Goal: Task Accomplishment & Management: Manage account settings

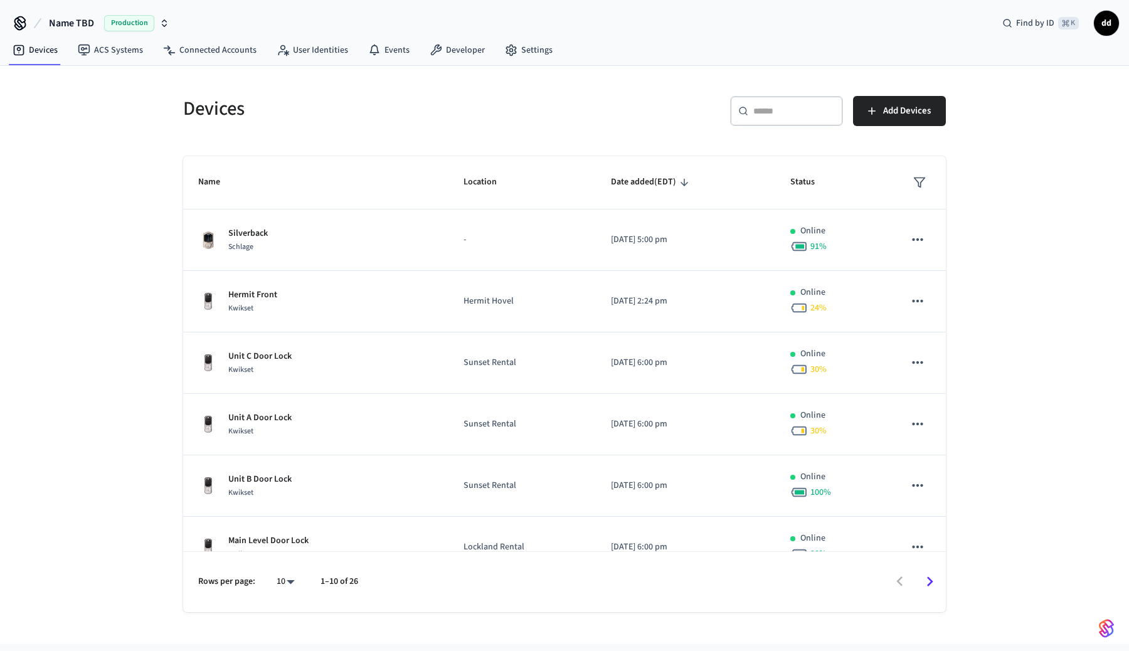
click at [73, 22] on span "Name TBD" at bounding box center [71, 23] width 45 height 15
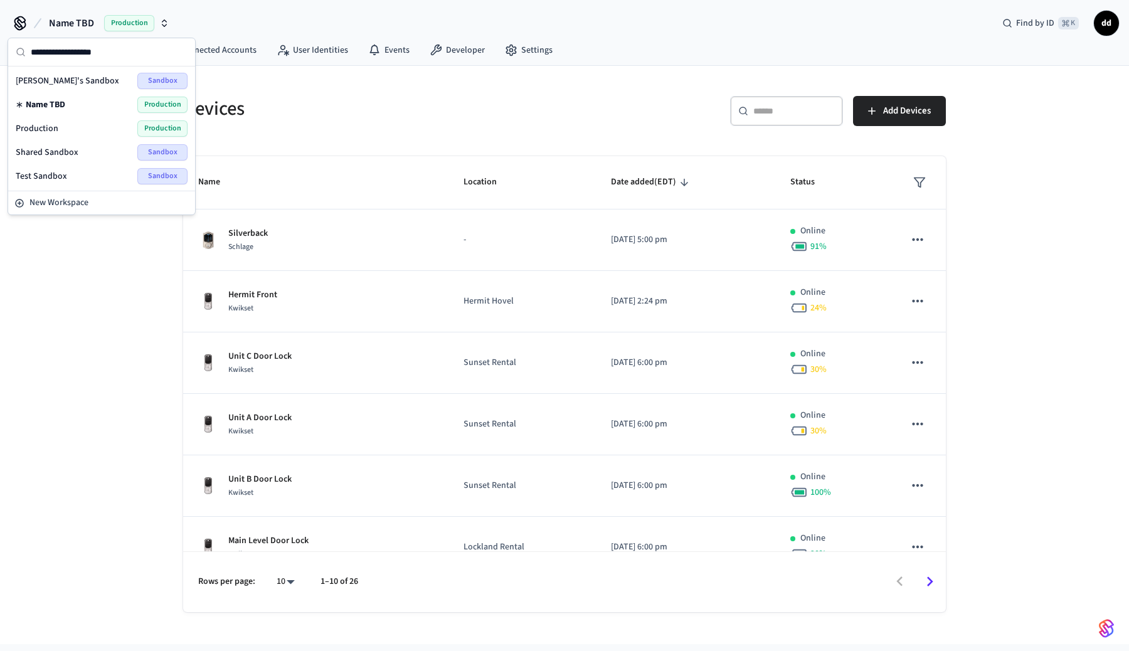
click at [68, 151] on span "Shared Sandbox" at bounding box center [47, 152] width 63 height 13
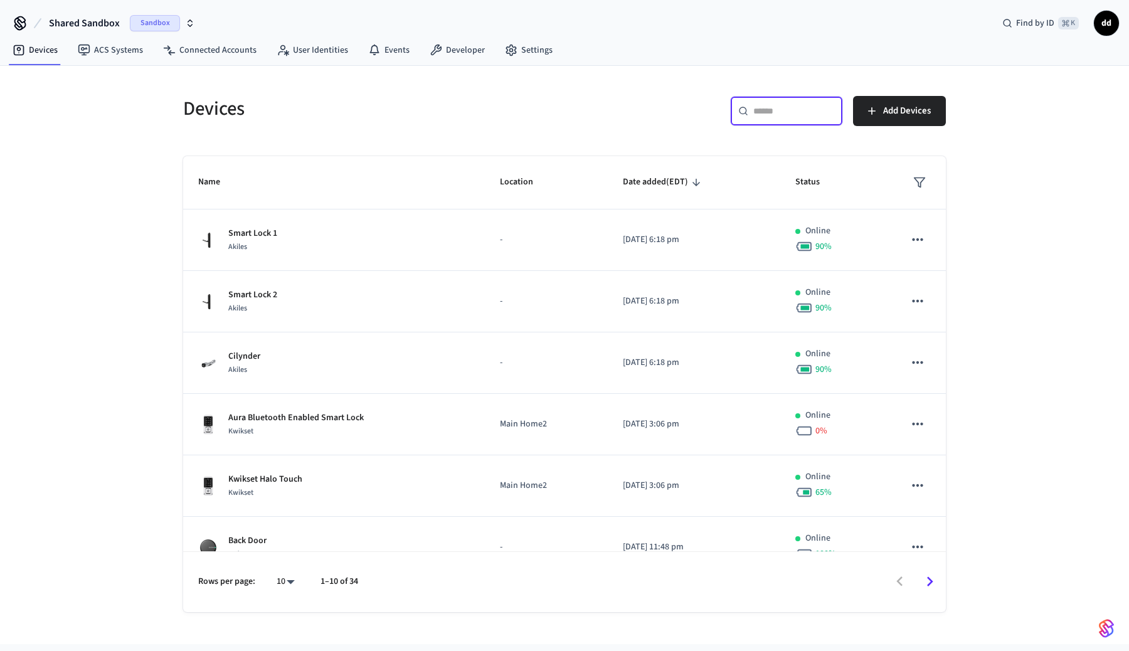
click at [791, 113] on input "text" at bounding box center [794, 111] width 82 height 13
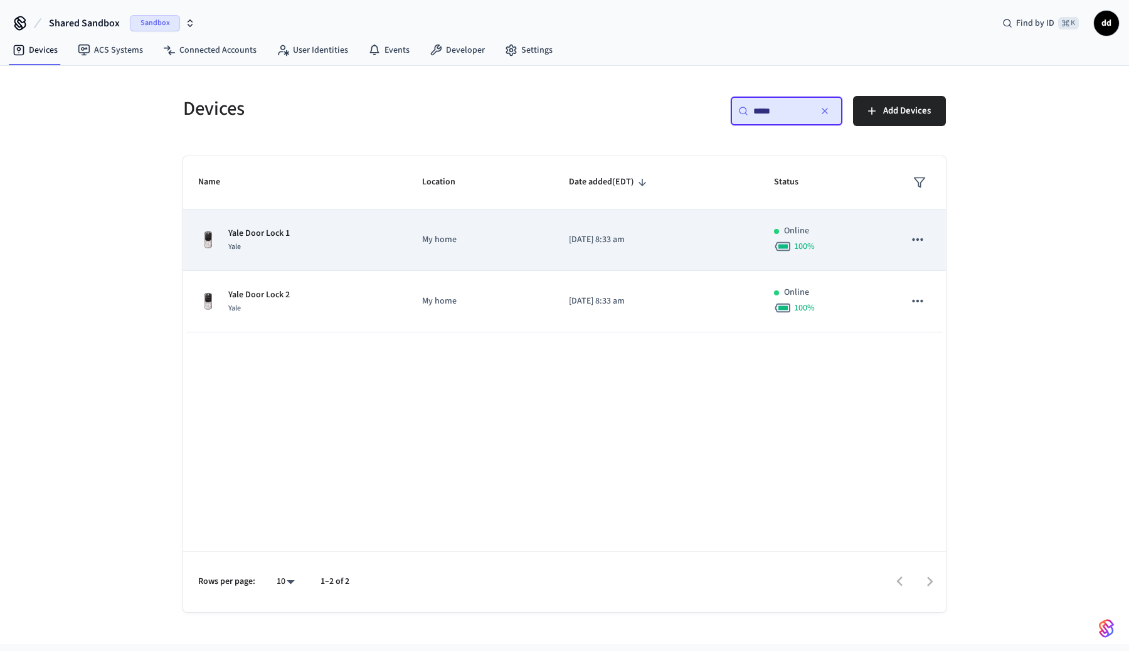
type input "****"
click at [370, 236] on div "Yale Door Lock 1 Yale" at bounding box center [295, 240] width 194 height 26
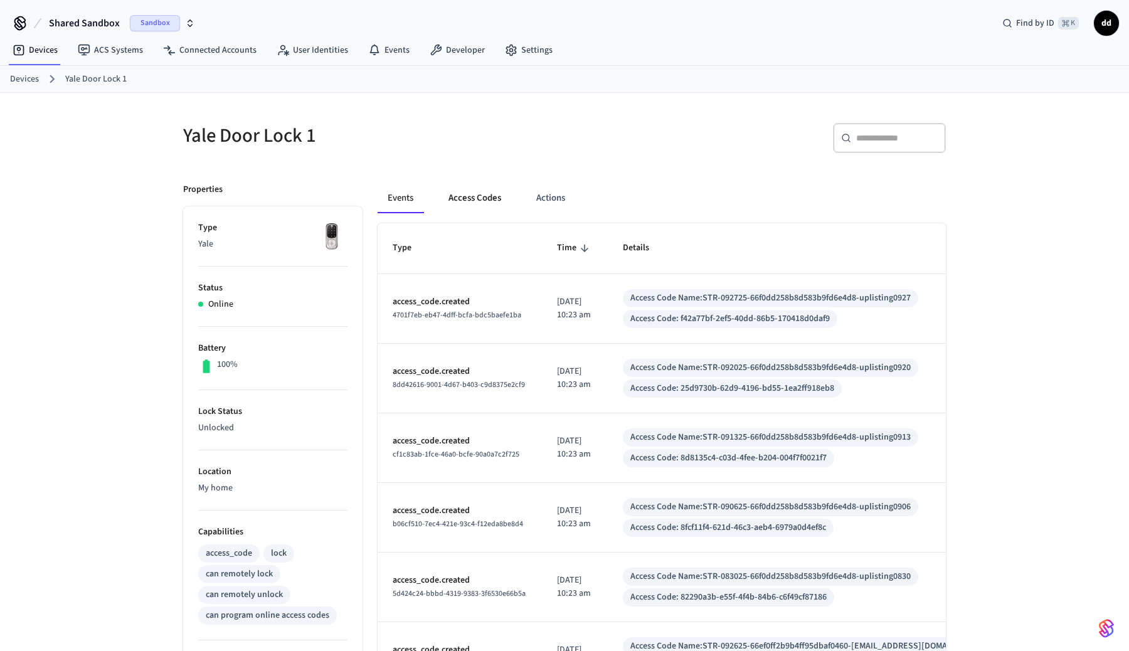
click at [492, 196] on button "Access Codes" at bounding box center [474, 198] width 73 height 30
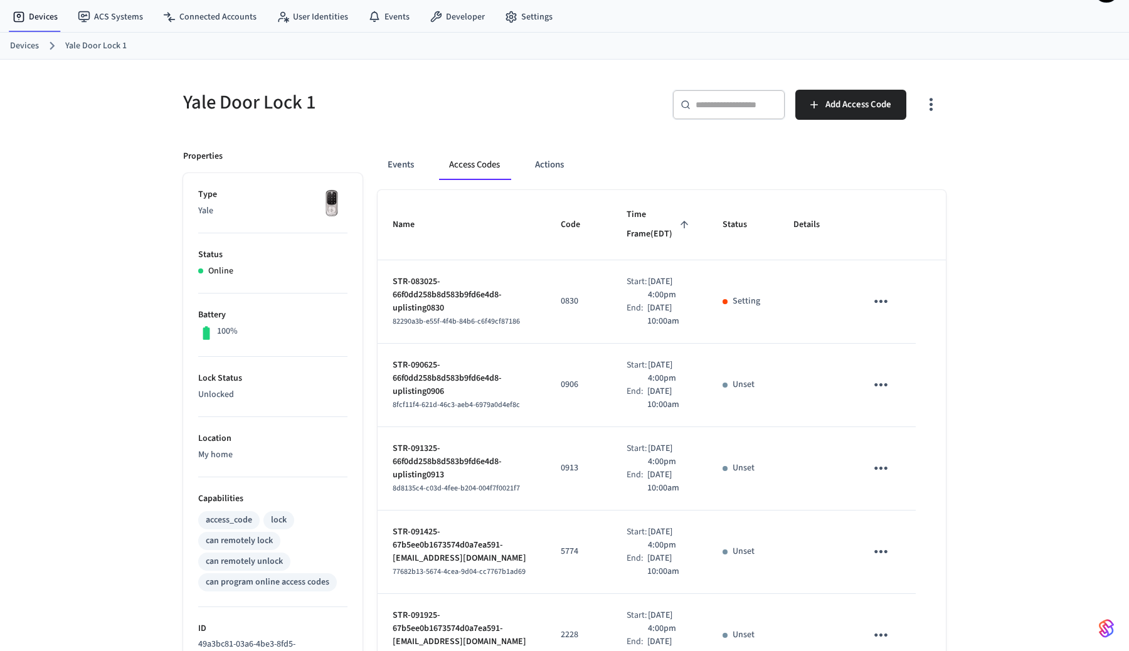
scroll to position [34, 0]
click at [508, 314] on p "STR-083025-66f0dd258b8d583b9fd6e4d8-uplisting0830" at bounding box center [461, 294] width 138 height 39
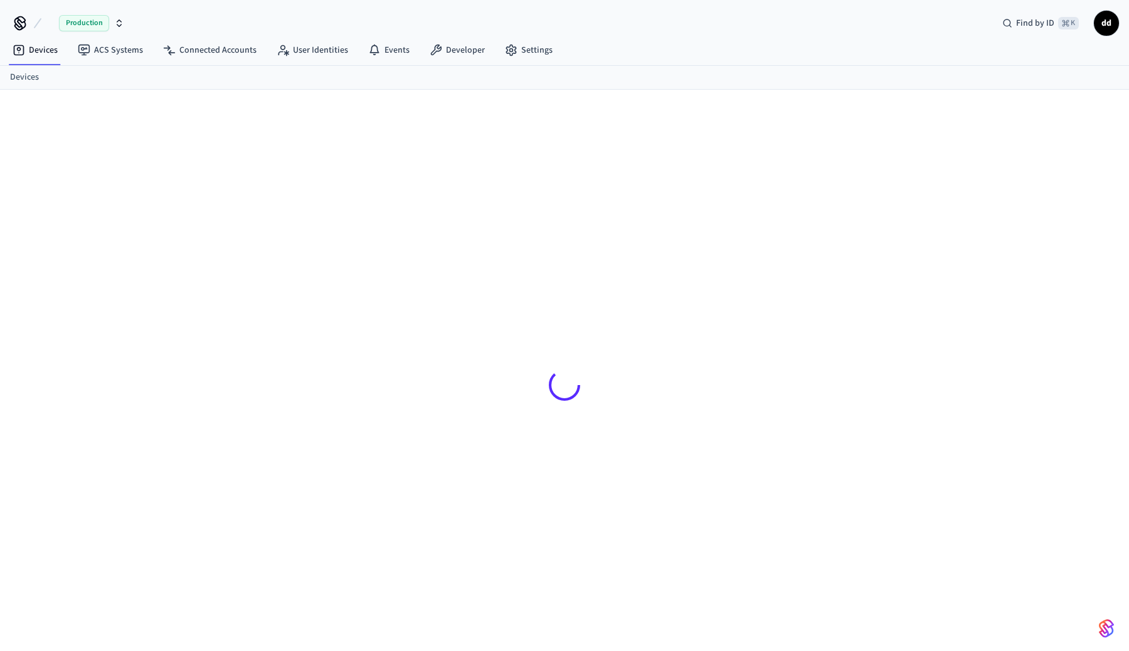
scroll to position [17, 0]
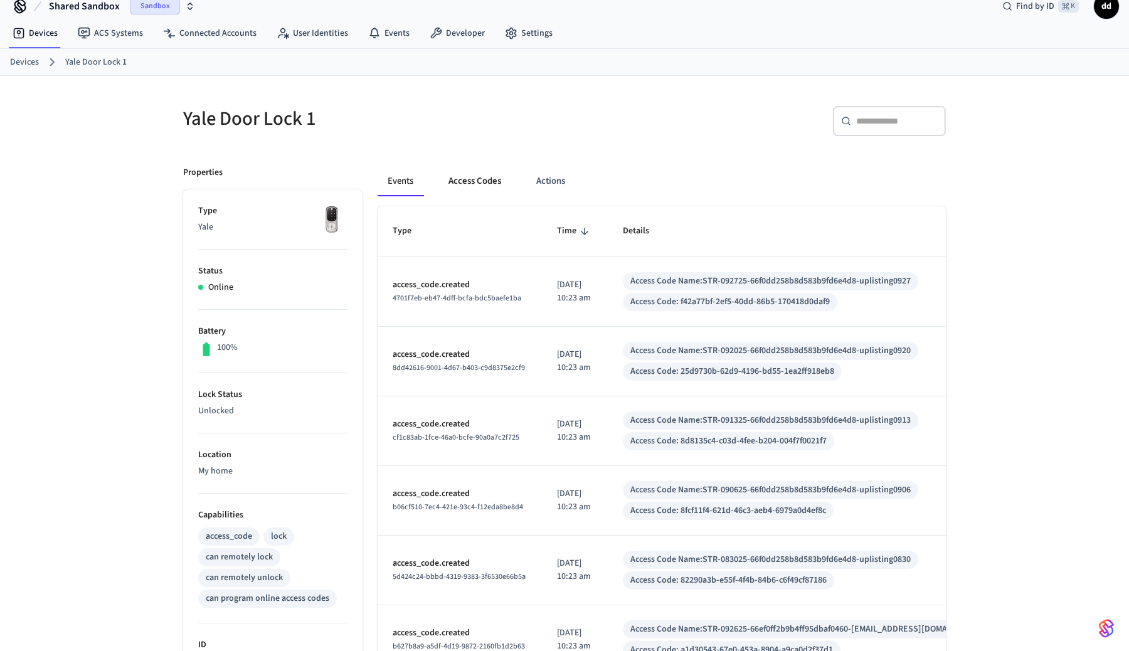
click at [447, 182] on button "Access Codes" at bounding box center [474, 181] width 73 height 30
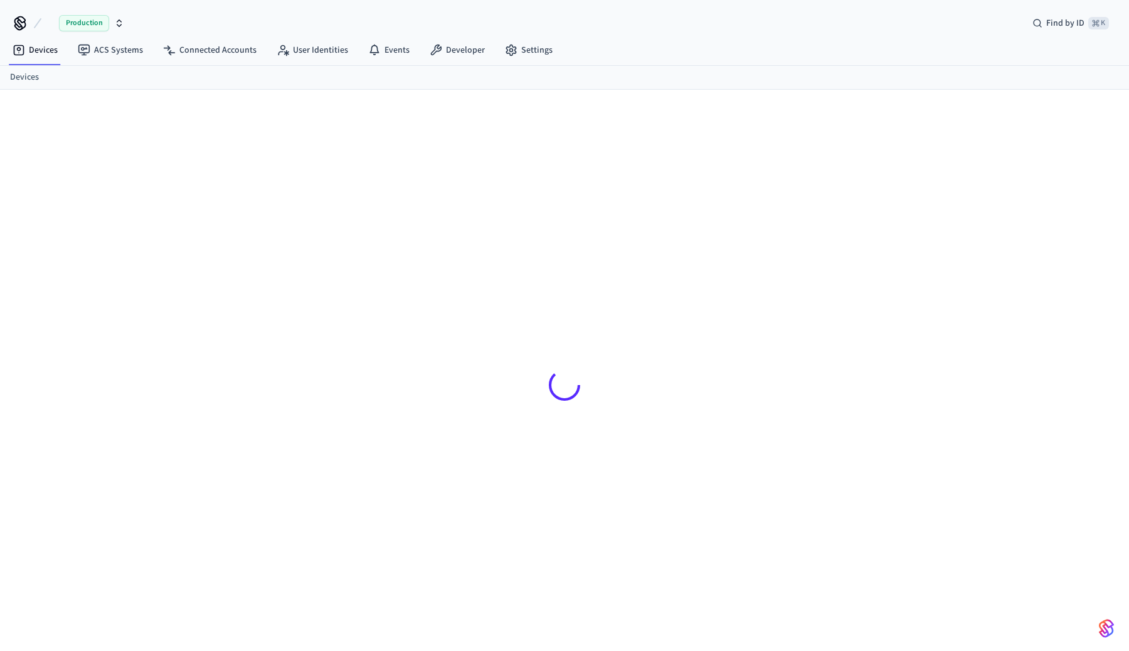
scroll to position [17, 0]
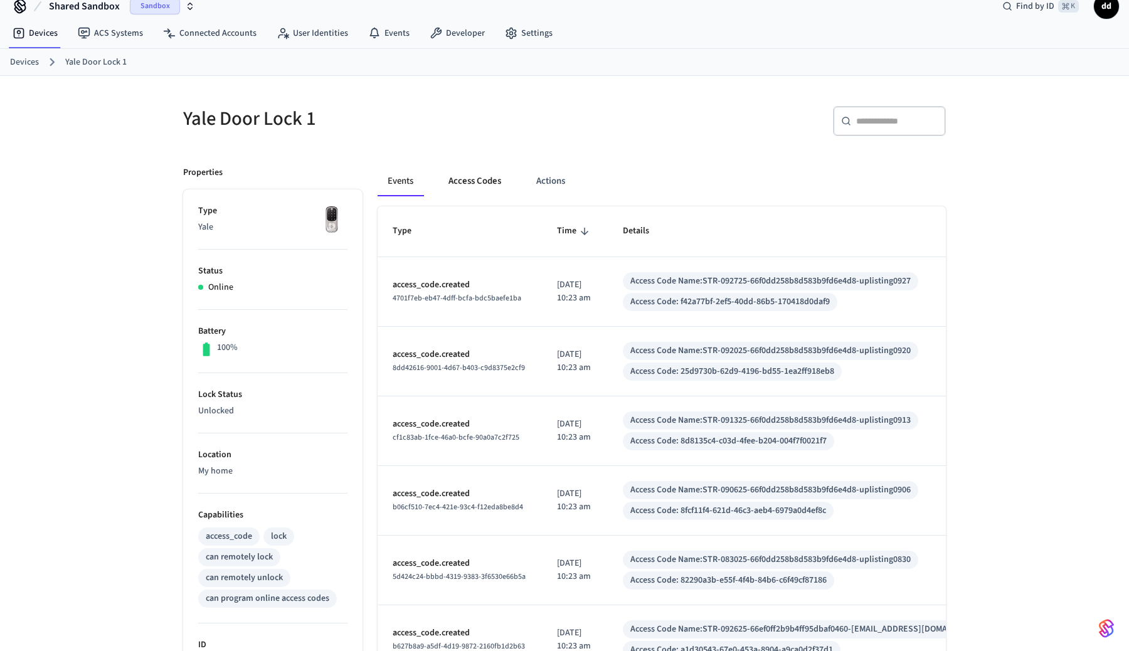
click at [473, 179] on button "Access Codes" at bounding box center [474, 181] width 73 height 30
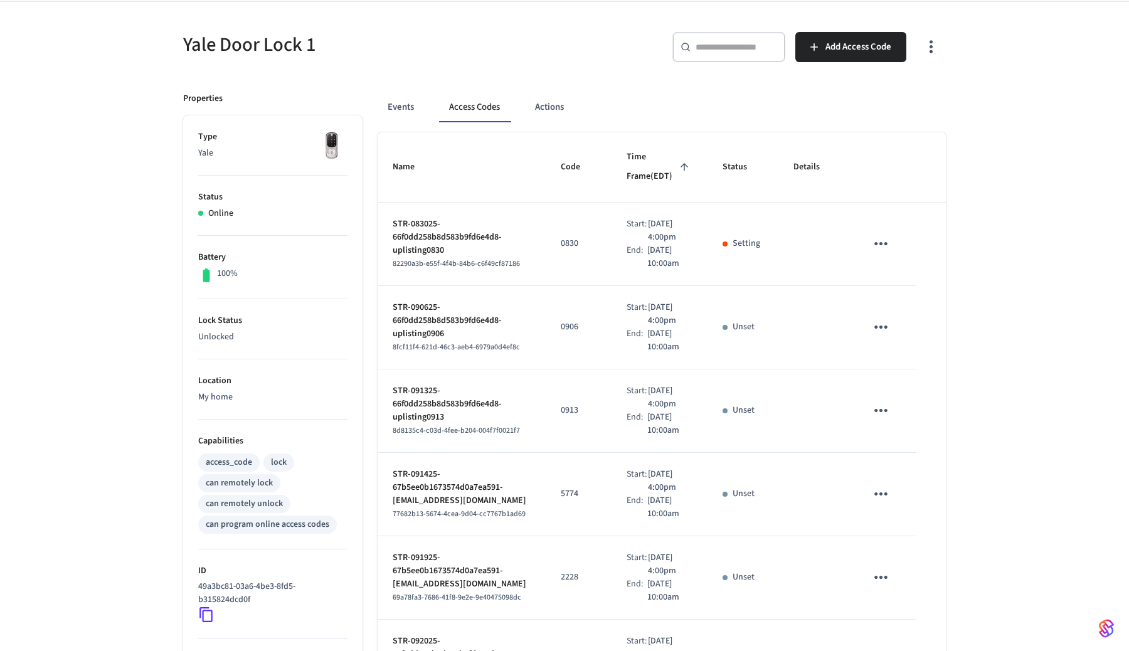
scroll to position [92, 0]
click at [391, 110] on button "Events" at bounding box center [400, 107] width 46 height 30
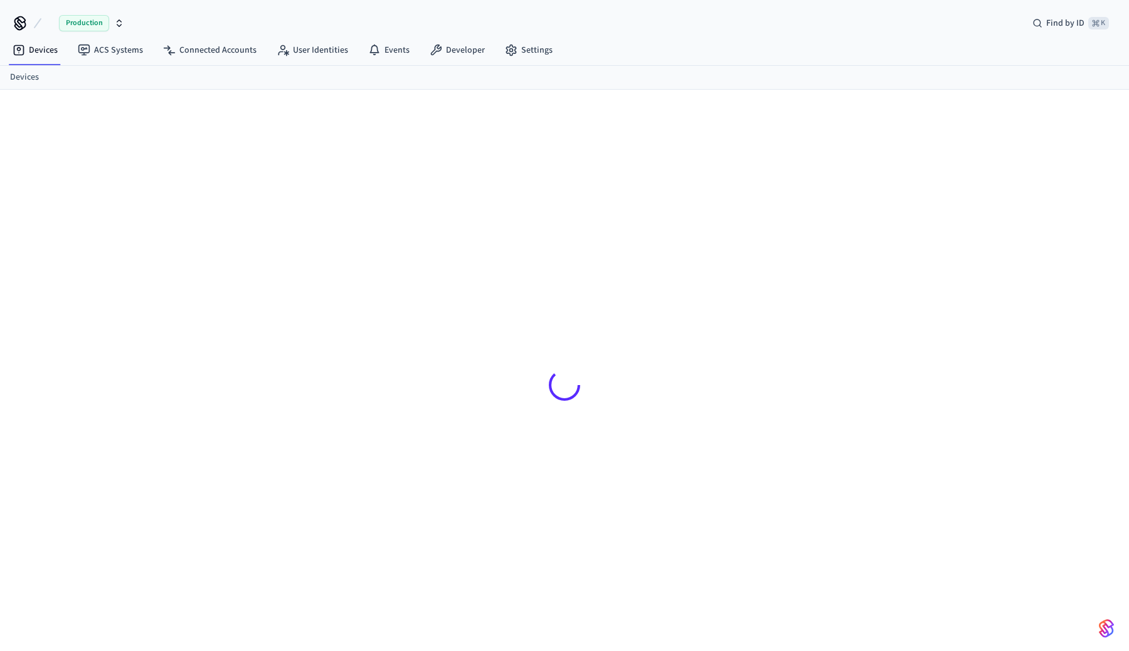
scroll to position [17, 0]
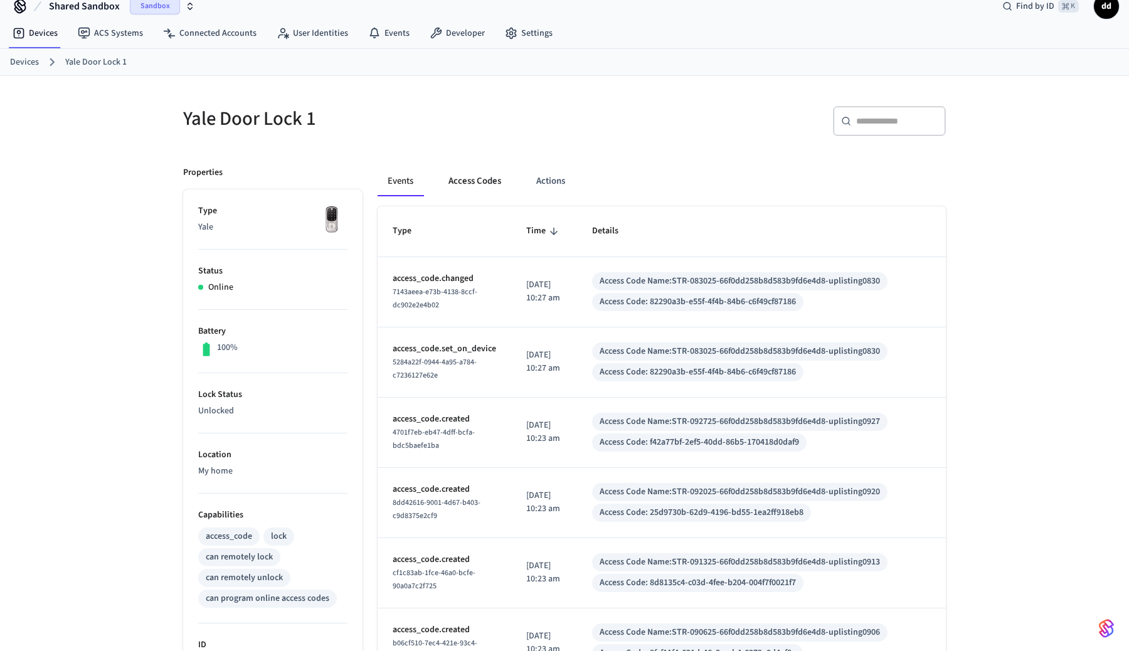
click at [467, 177] on button "Access Codes" at bounding box center [474, 181] width 73 height 30
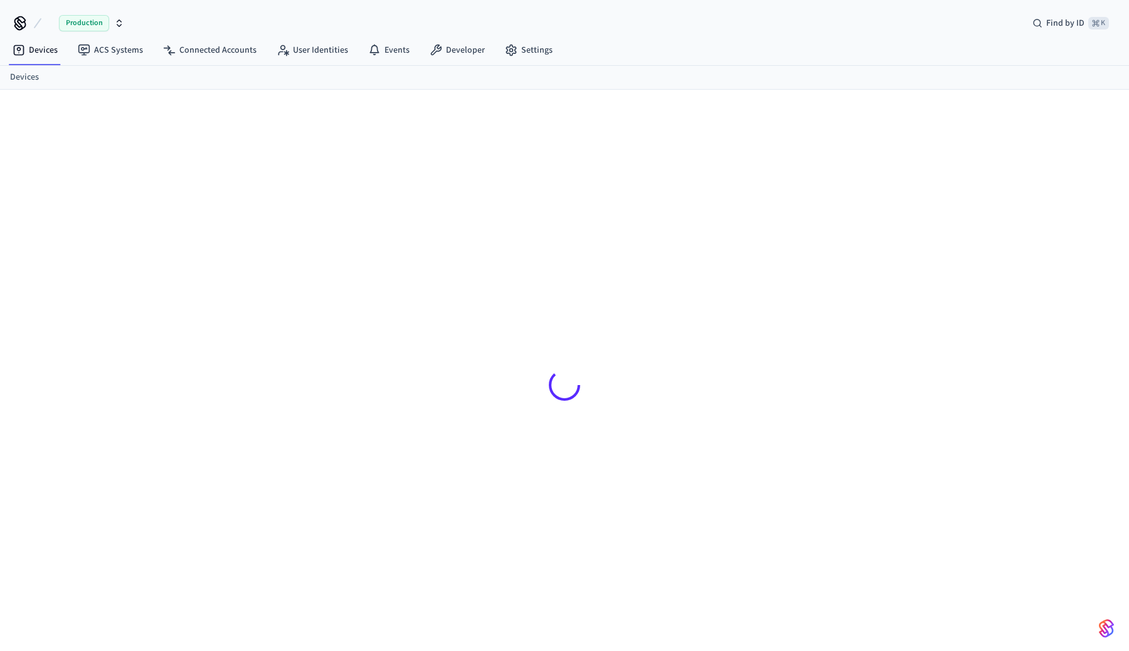
scroll to position [17, 0]
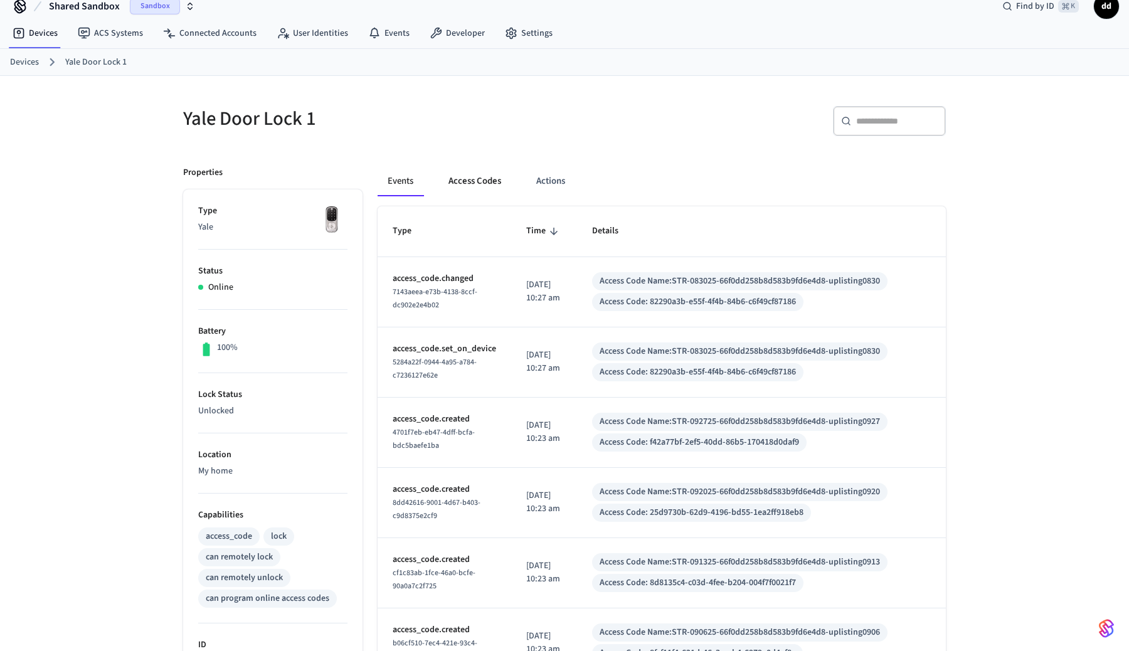
click at [468, 191] on button "Access Codes" at bounding box center [474, 181] width 73 height 30
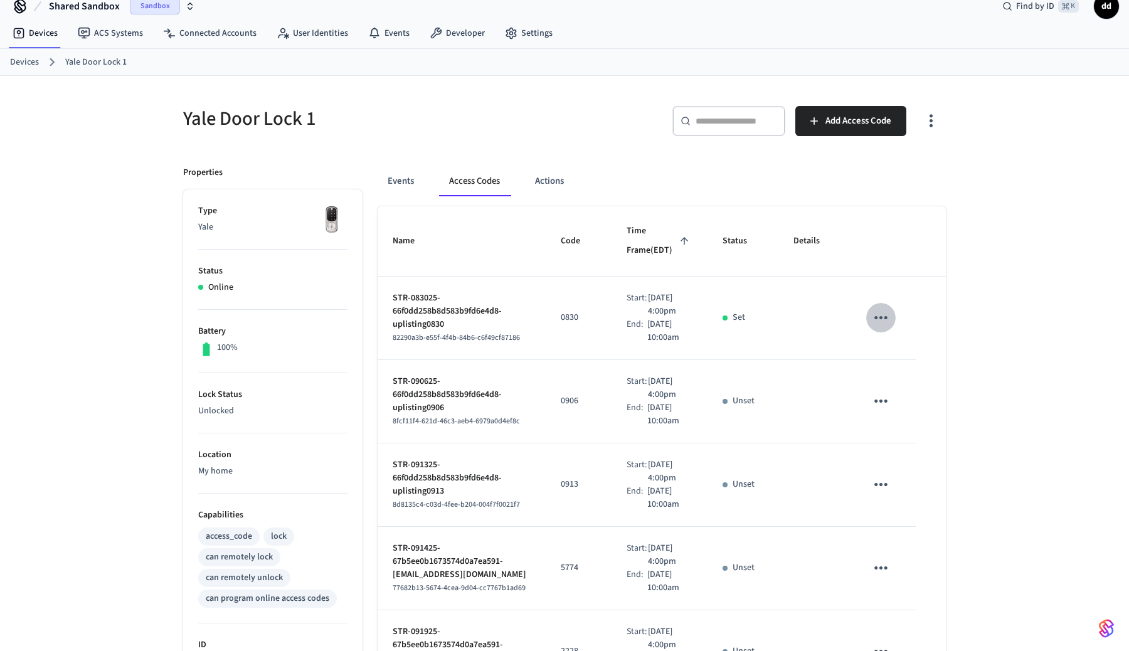
click at [890, 327] on icon "sticky table" at bounding box center [880, 317] width 19 height 19
click at [949, 417] on li "Delete" at bounding box center [955, 420] width 60 height 33
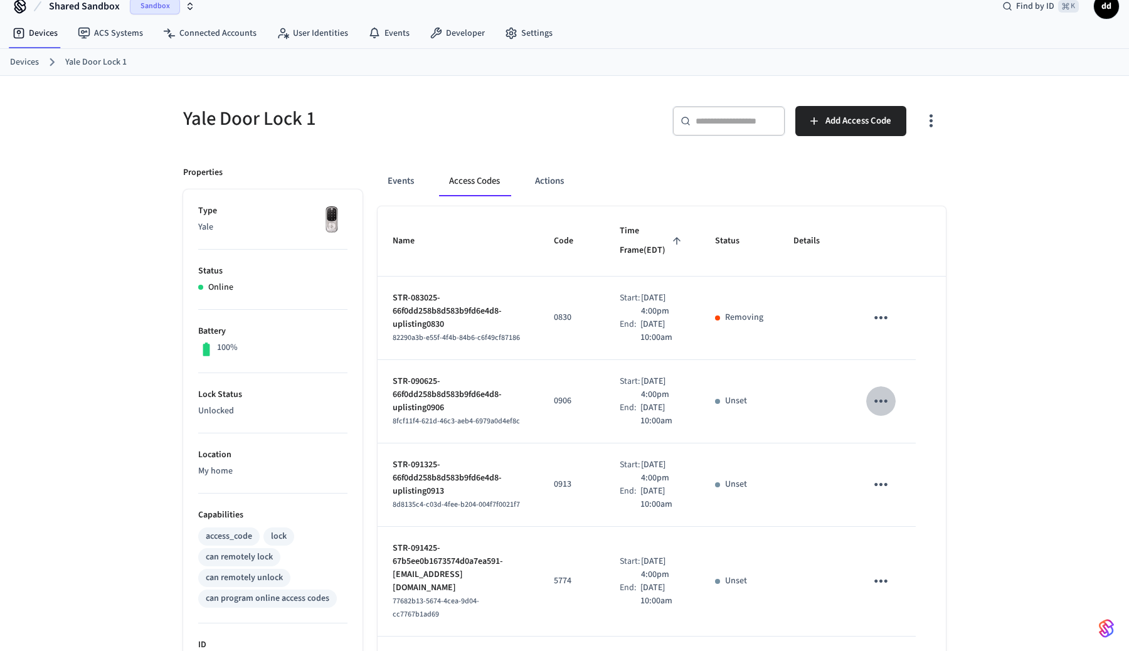
click at [890, 411] on icon "sticky table" at bounding box center [880, 400] width 19 height 19
click at [947, 530] on icon at bounding box center [948, 531] width 6 height 8
click at [890, 494] on icon "sticky table" at bounding box center [880, 484] width 19 height 19
click at [957, 608] on li "Delete" at bounding box center [963, 613] width 60 height 33
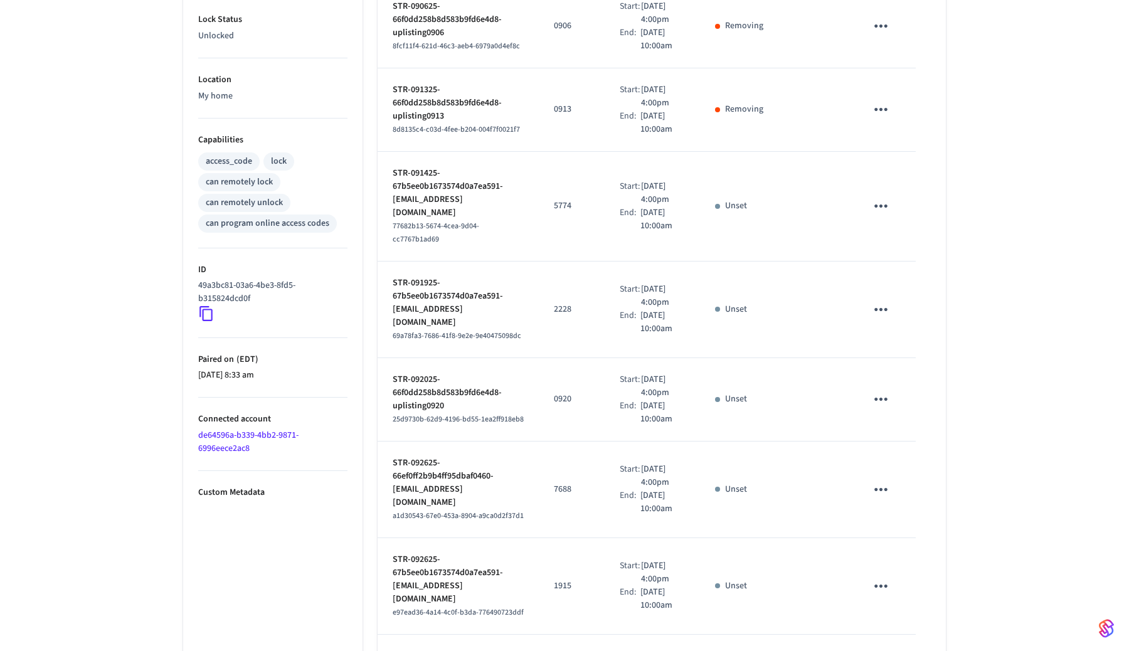
scroll to position [393, 0]
click at [890, 214] on icon "sticky table" at bounding box center [880, 204] width 19 height 19
click at [949, 373] on icon at bounding box center [948, 375] width 6 height 8
click at [890, 318] on icon "sticky table" at bounding box center [880, 307] width 19 height 19
click at [948, 479] on icon at bounding box center [948, 484] width 10 height 10
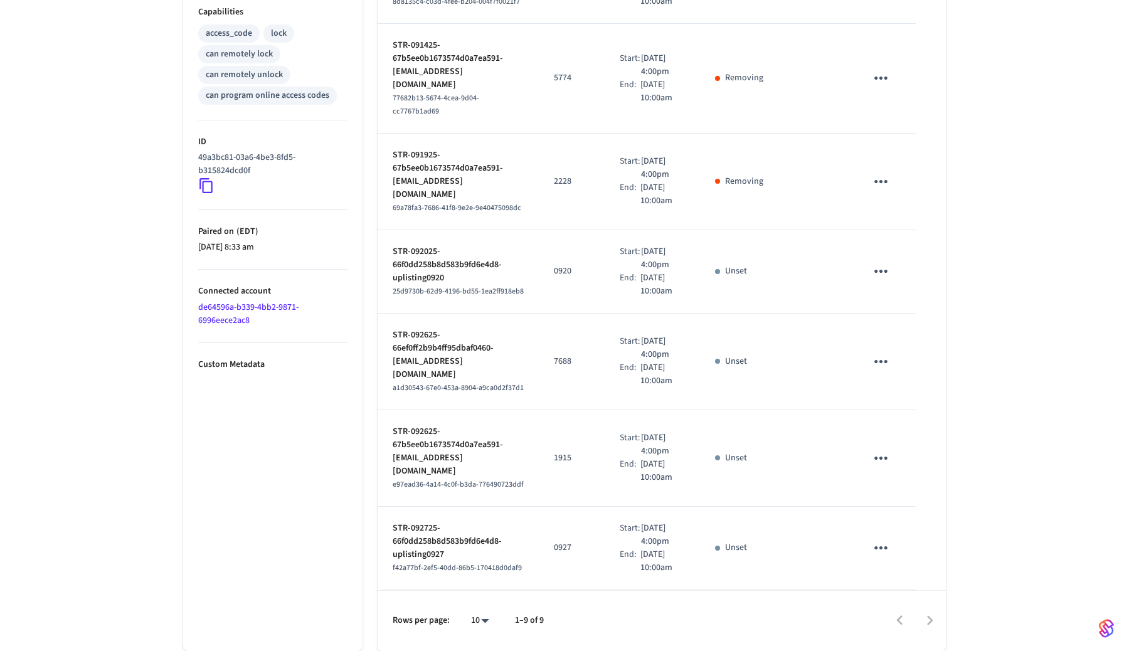
scroll to position [549, 0]
click at [890, 281] on icon "sticky table" at bounding box center [880, 270] width 19 height 19
click at [953, 438] on li "Delete" at bounding box center [963, 437] width 60 height 33
click at [890, 371] on icon "sticky table" at bounding box center [880, 361] width 19 height 19
click at [945, 548] on icon at bounding box center [948, 547] width 10 height 10
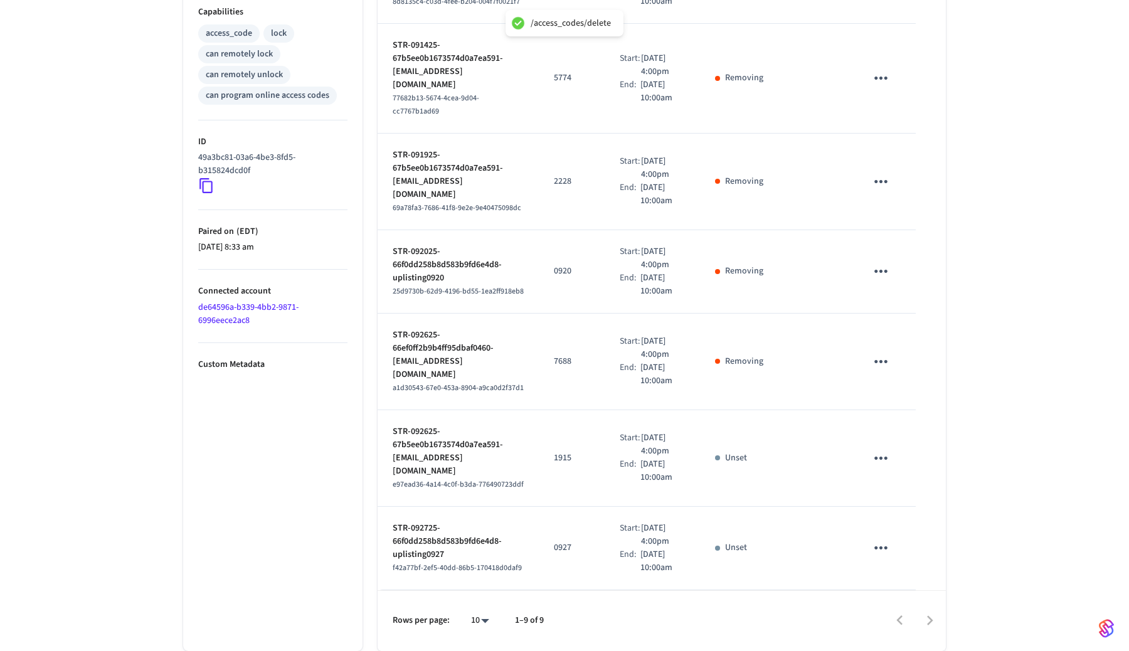
scroll to position [710, 0]
click at [890, 448] on icon "sticky table" at bounding box center [880, 457] width 19 height 19
click at [951, 503] on li "Delete" at bounding box center [963, 495] width 60 height 33
click at [890, 539] on icon "sticky table" at bounding box center [880, 547] width 19 height 19
click at [954, 610] on li "Delete" at bounding box center [963, 605] width 60 height 33
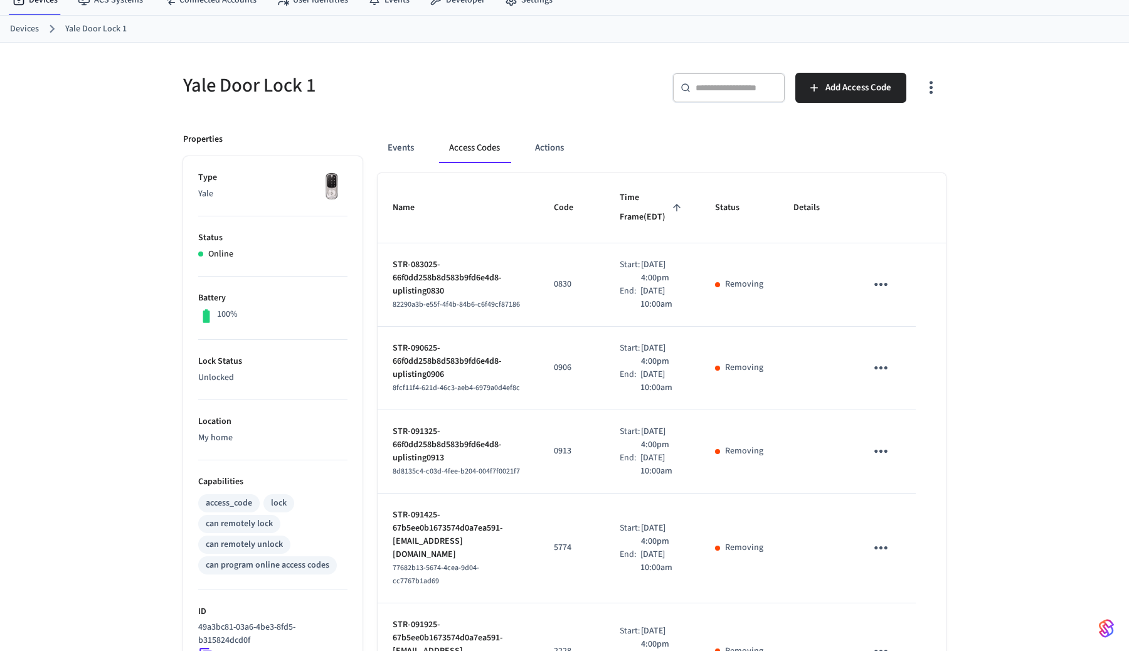
scroll to position [54, 0]
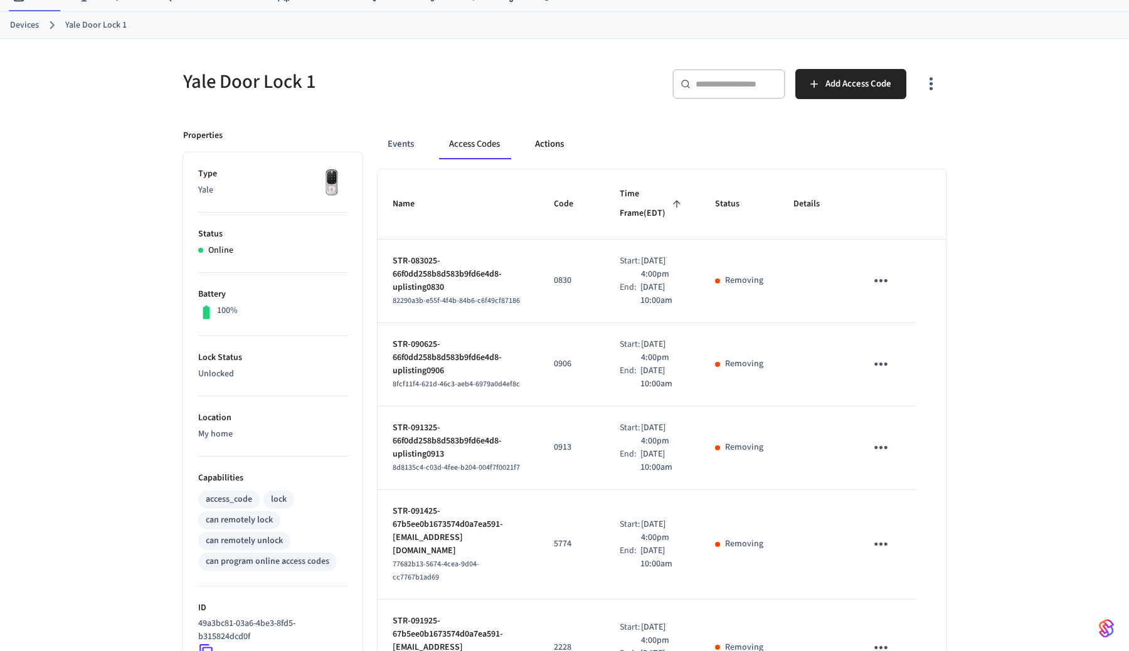
click at [556, 137] on button "Actions" at bounding box center [549, 144] width 49 height 30
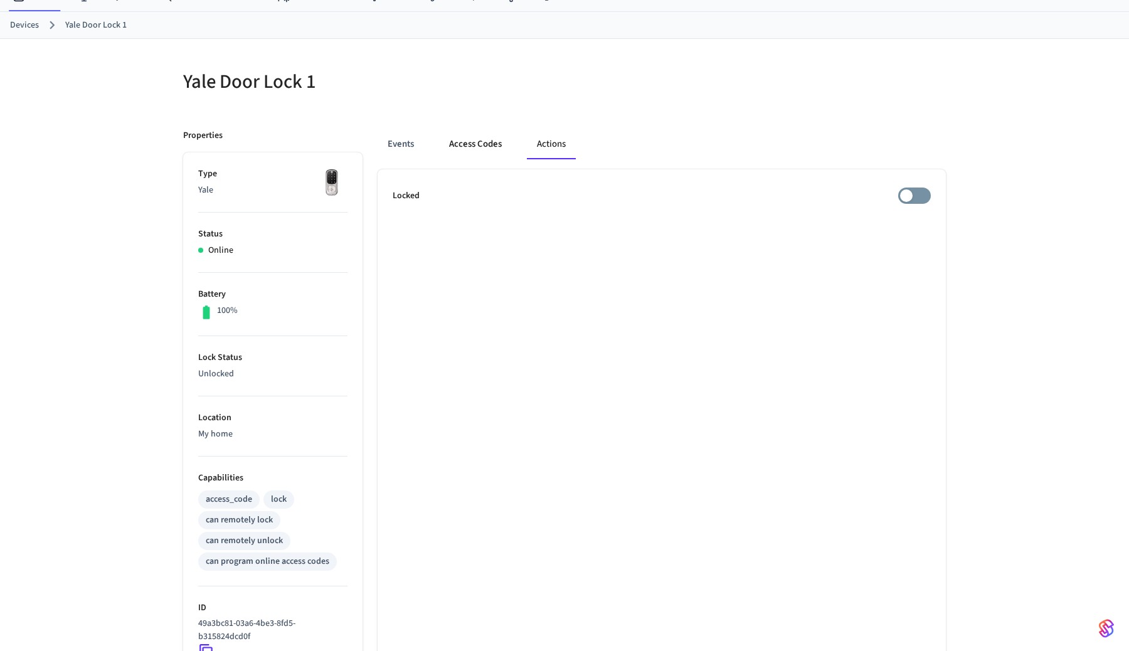
click at [475, 145] on button "Access Codes" at bounding box center [475, 144] width 73 height 30
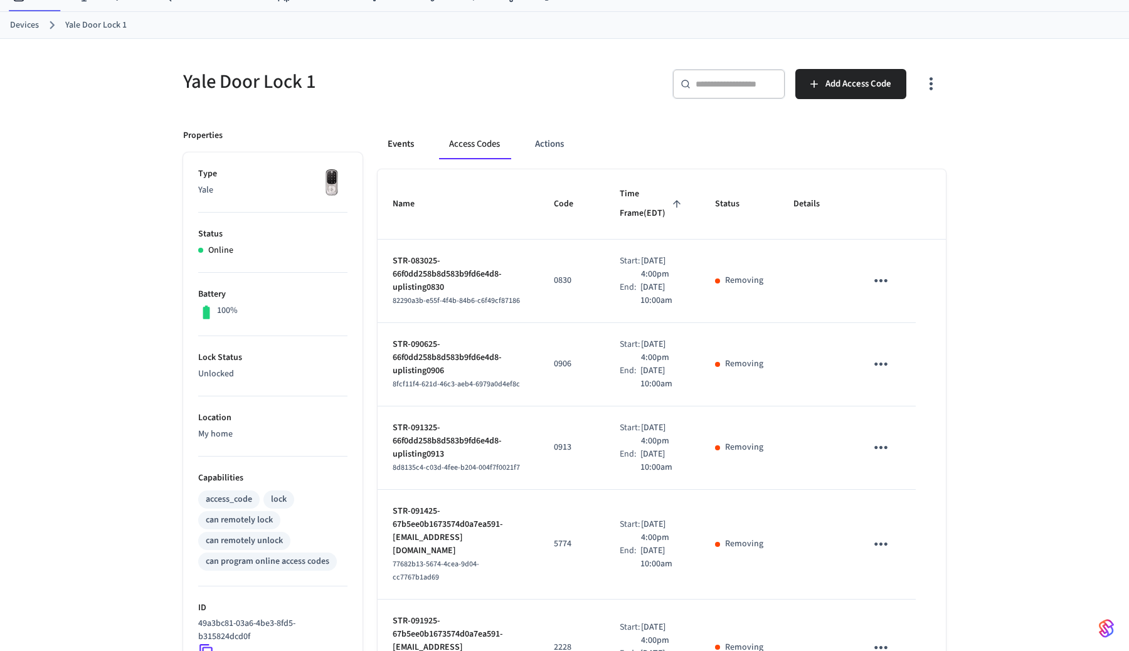
click at [409, 145] on button "Events" at bounding box center [400, 144] width 46 height 30
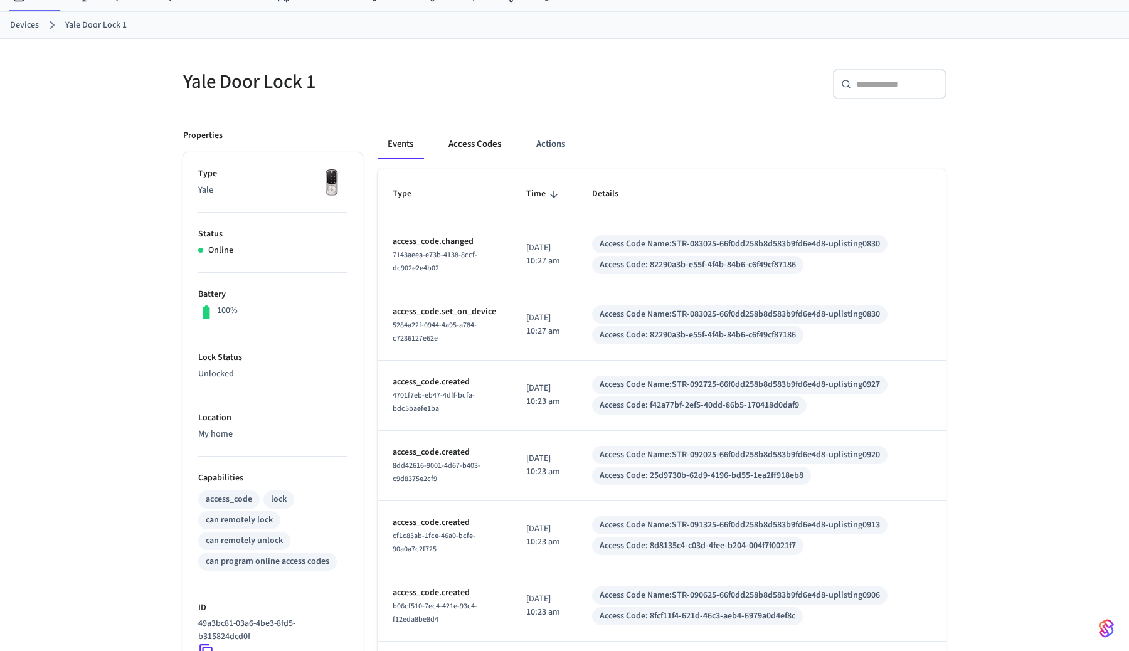
click at [479, 145] on button "Access Codes" at bounding box center [474, 144] width 73 height 30
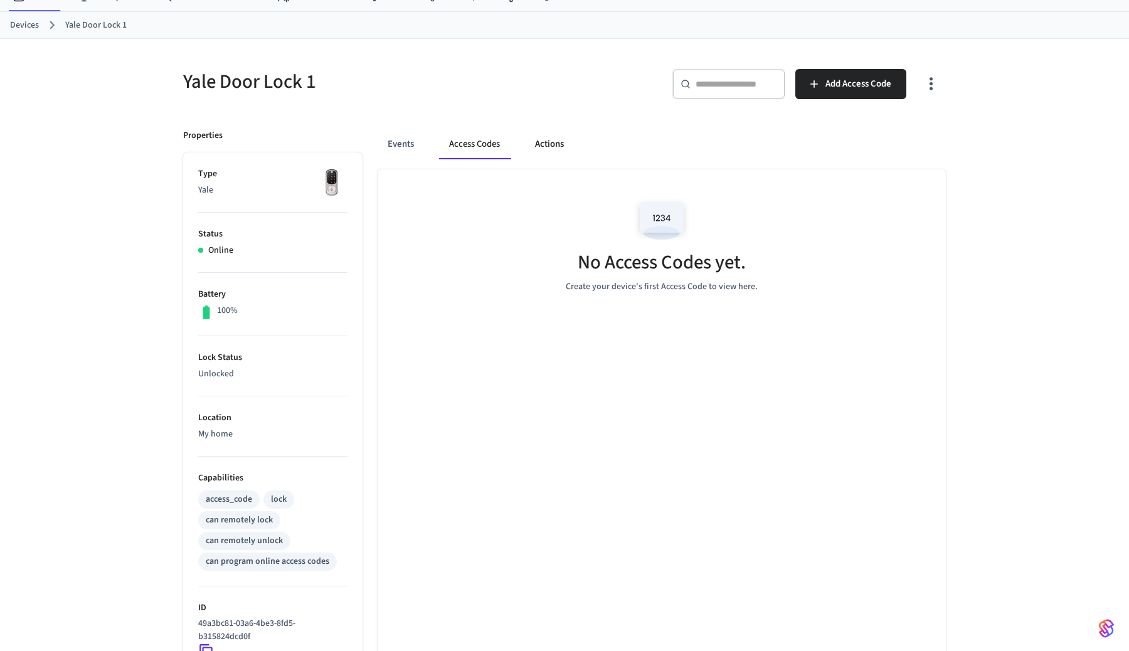
click at [553, 148] on button "Actions" at bounding box center [549, 144] width 49 height 30
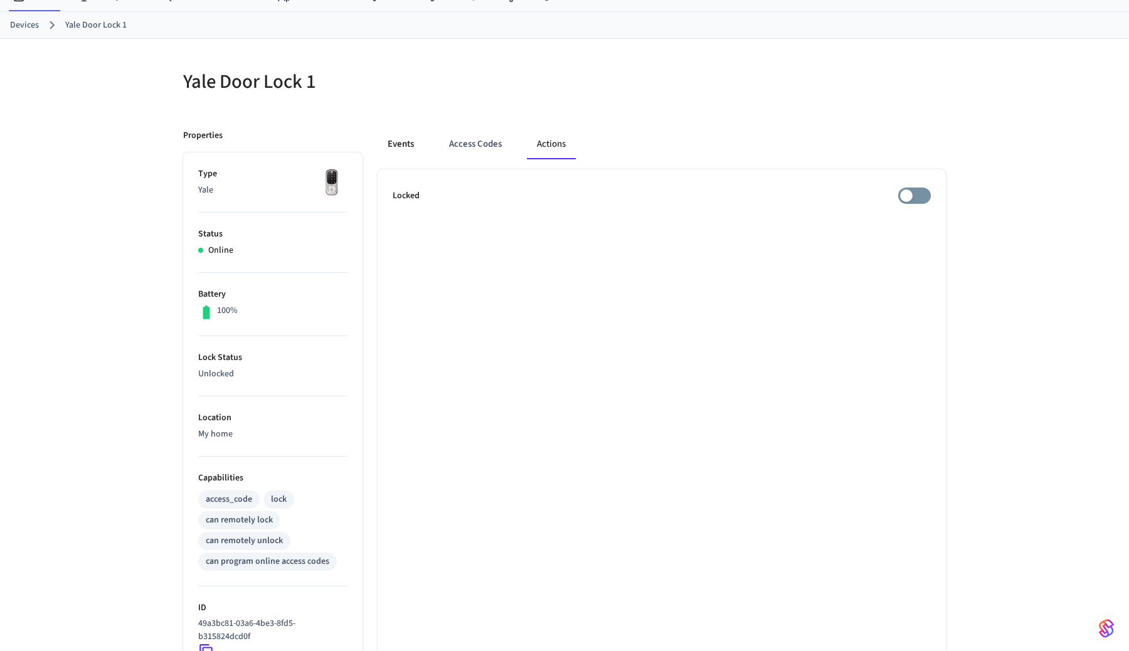
click at [397, 150] on button "Events" at bounding box center [400, 144] width 46 height 30
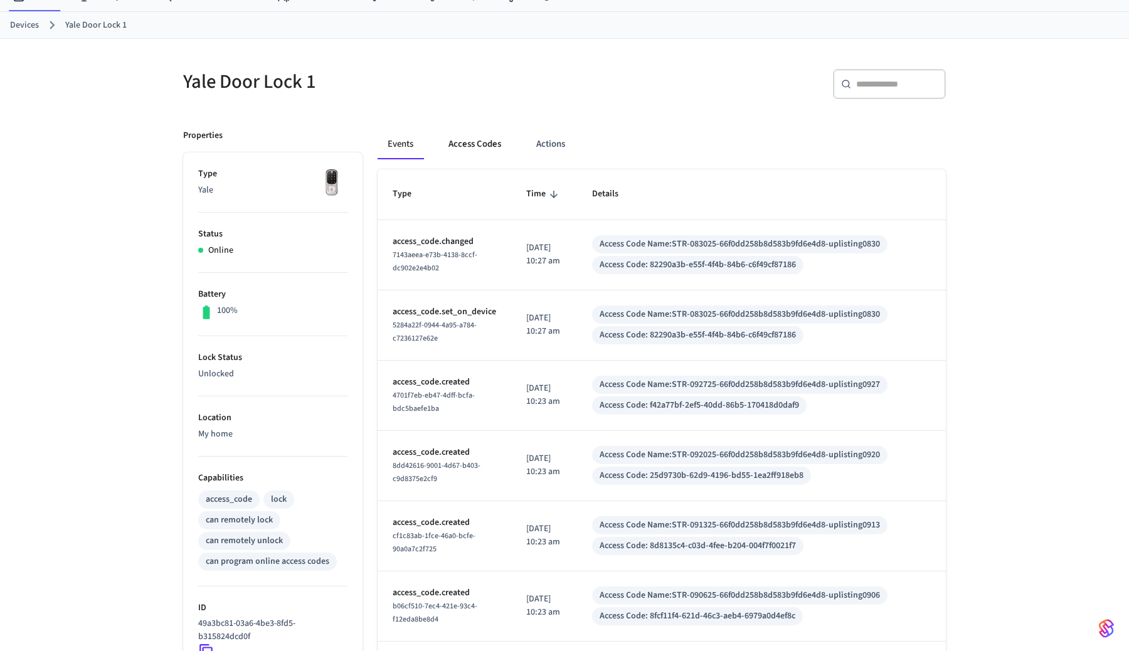
click at [458, 149] on button "Access Codes" at bounding box center [474, 144] width 73 height 30
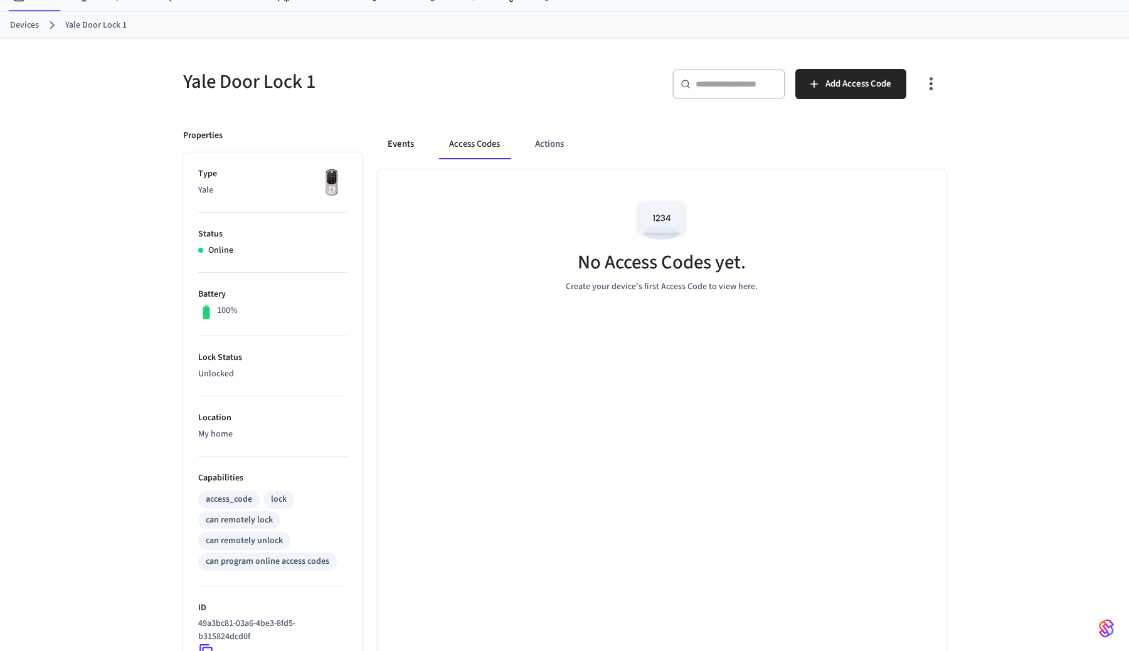
click at [400, 144] on button "Events" at bounding box center [400, 144] width 46 height 30
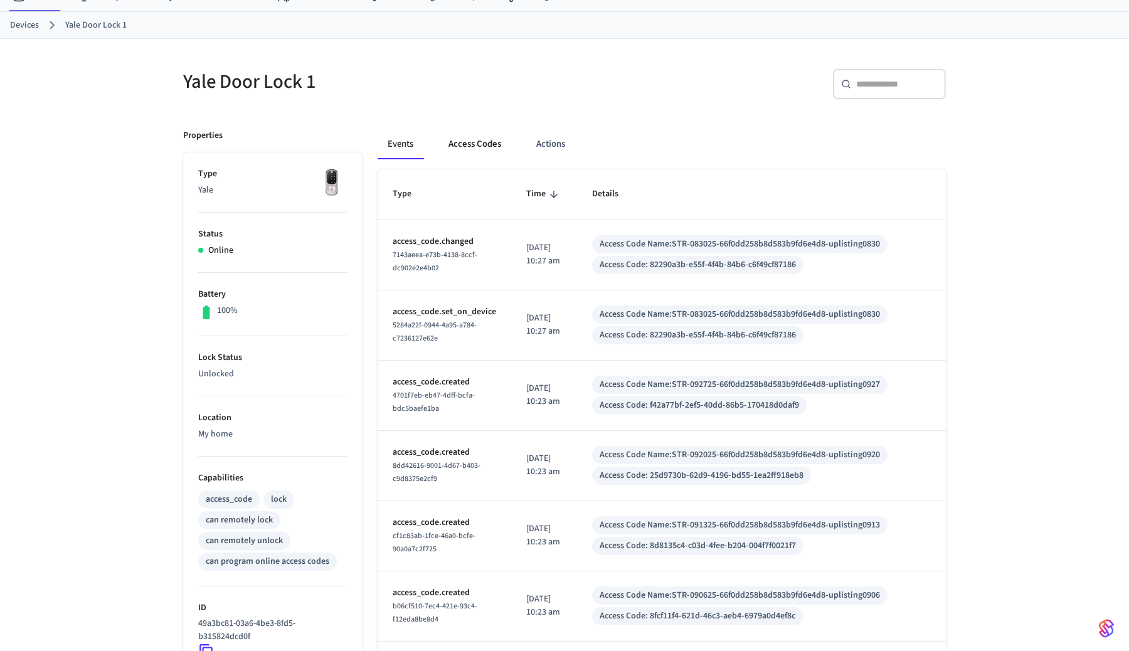
click at [471, 147] on button "Access Codes" at bounding box center [474, 144] width 73 height 30
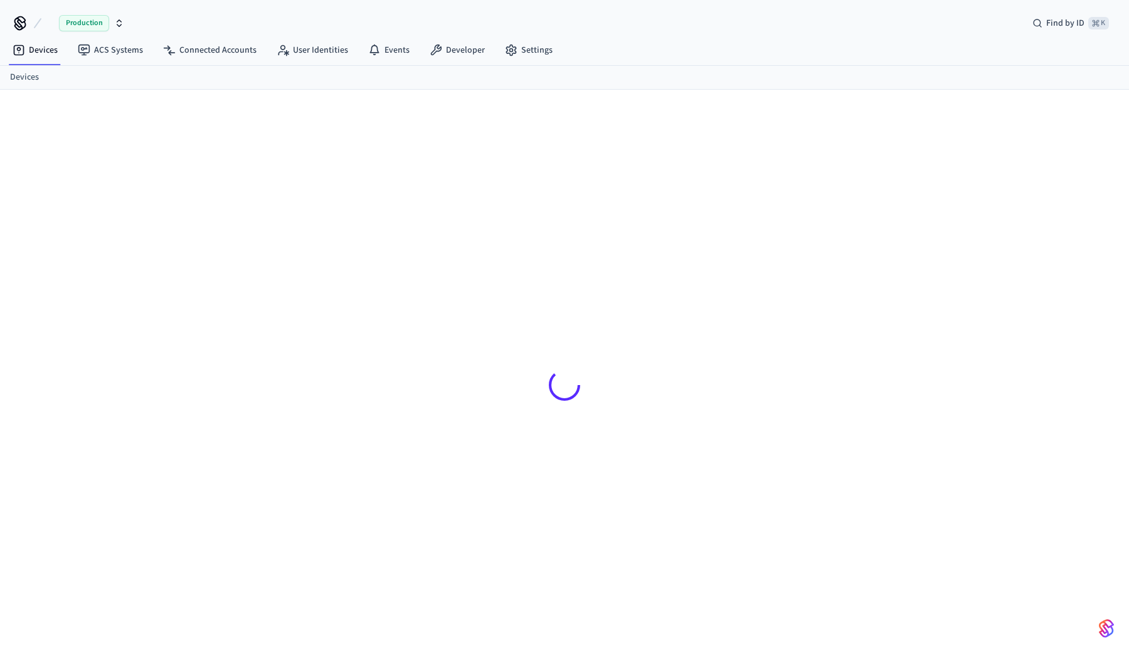
scroll to position [17, 0]
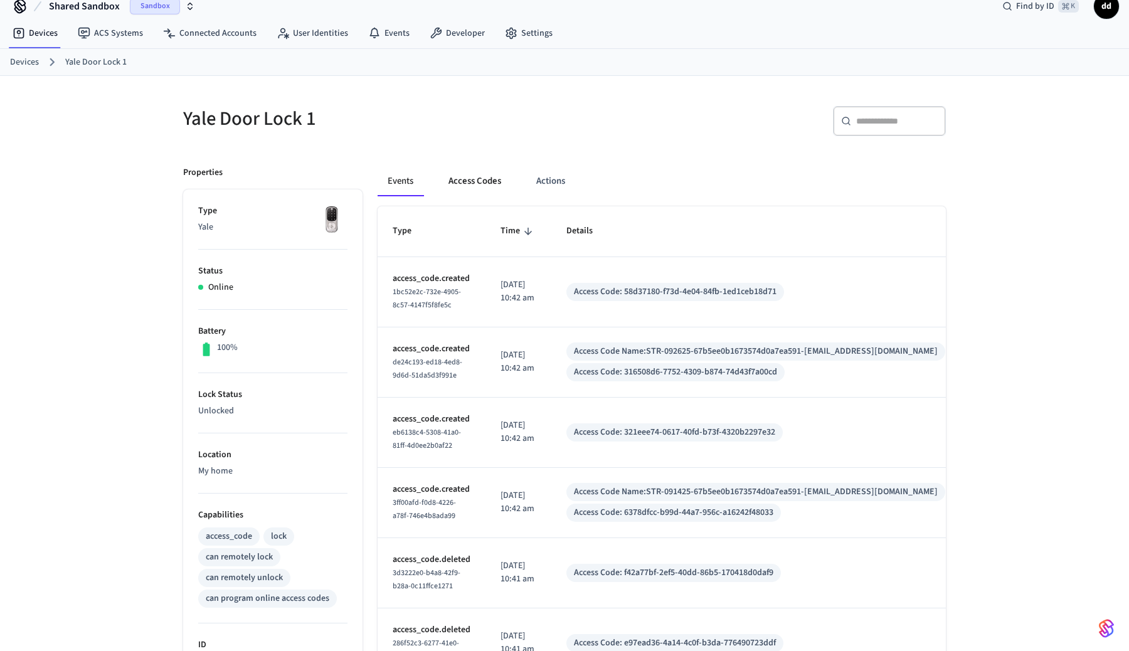
click at [463, 188] on button "Access Codes" at bounding box center [474, 181] width 73 height 30
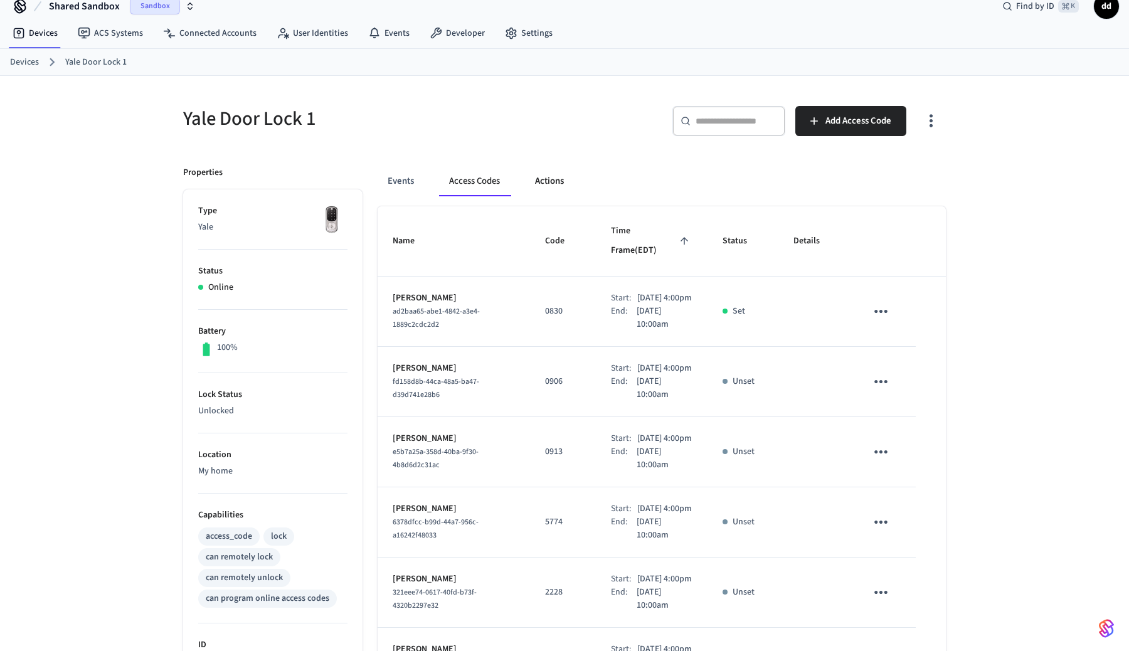
click at [529, 179] on button "Actions" at bounding box center [549, 181] width 49 height 30
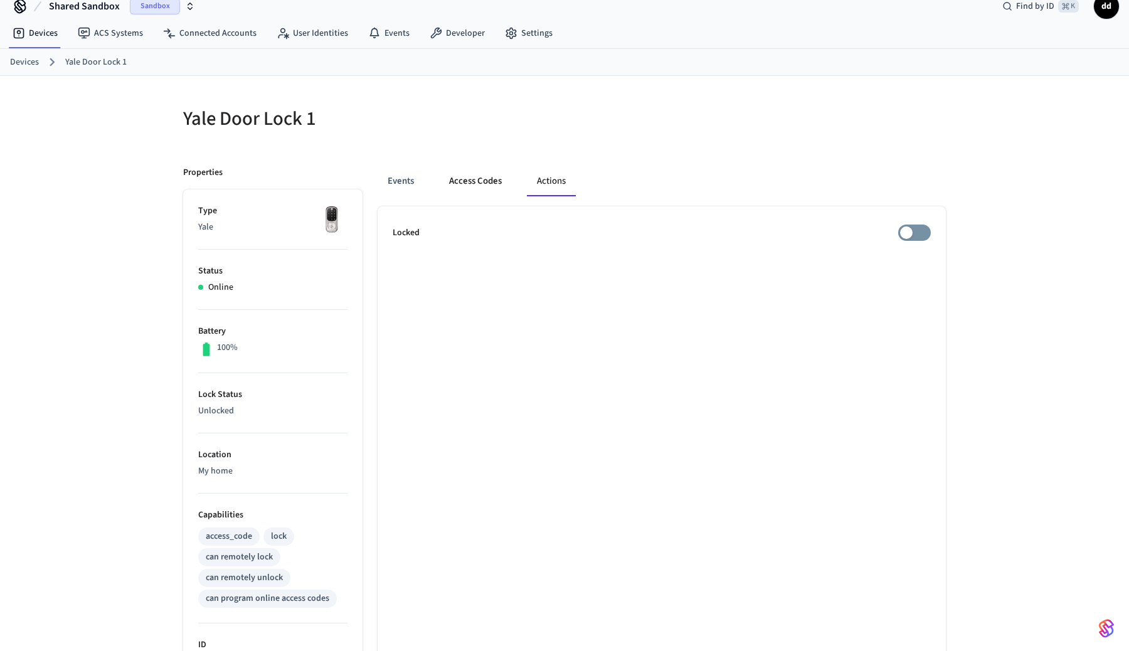
click at [463, 179] on button "Access Codes" at bounding box center [475, 181] width 73 height 30
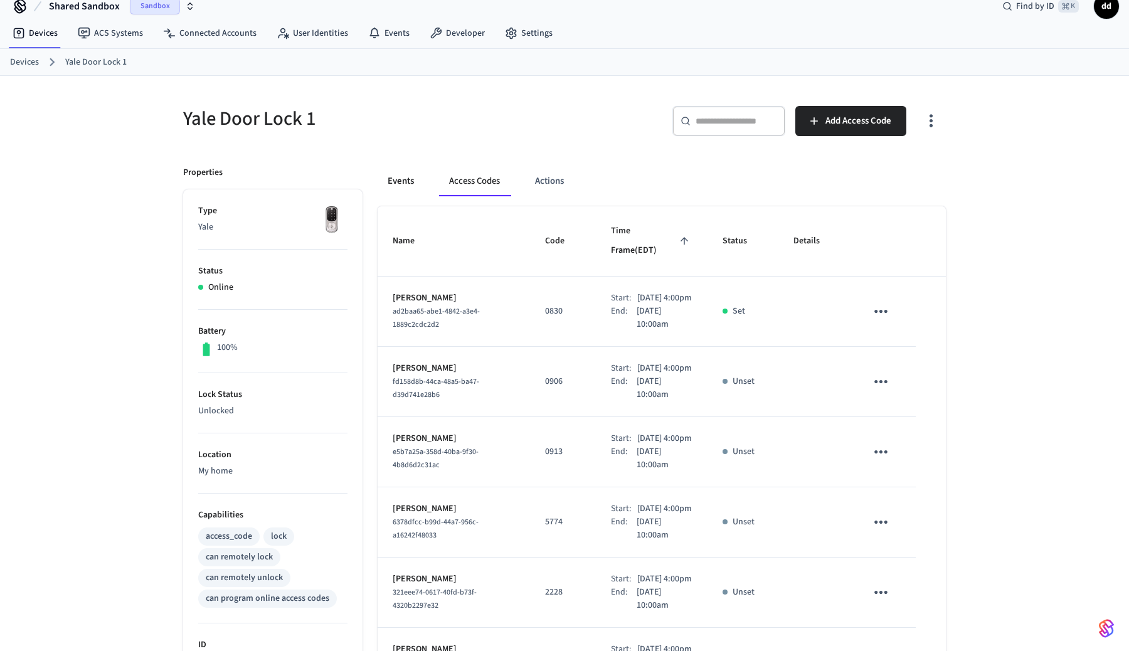
click at [403, 179] on button "Events" at bounding box center [400, 181] width 46 height 30
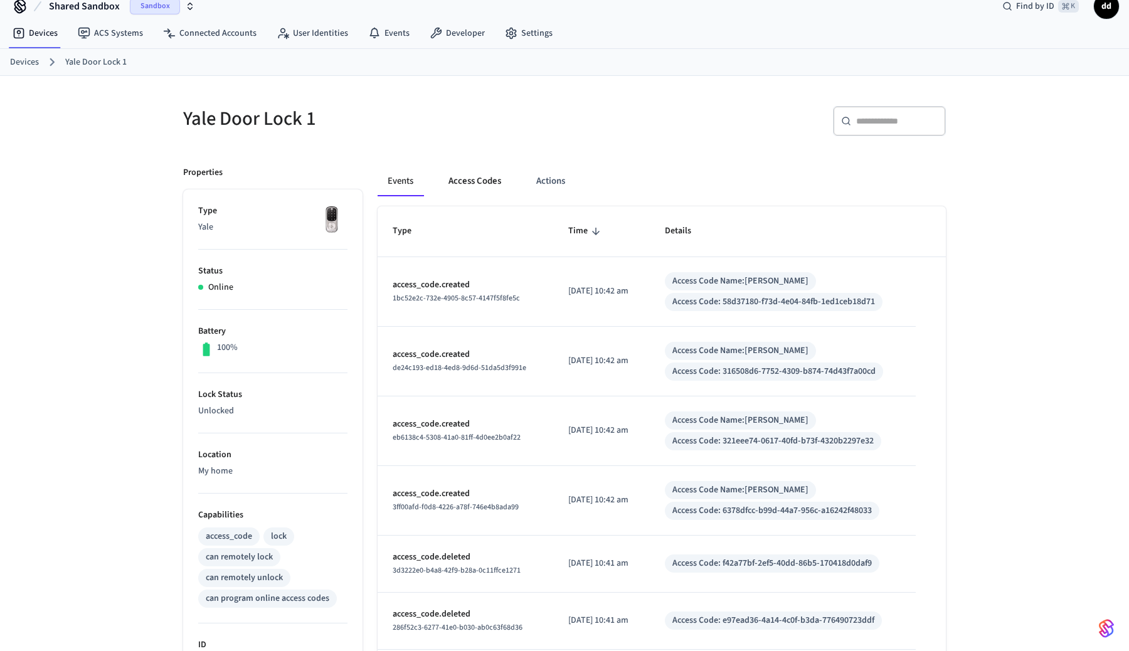
click at [451, 180] on button "Access Codes" at bounding box center [474, 181] width 73 height 30
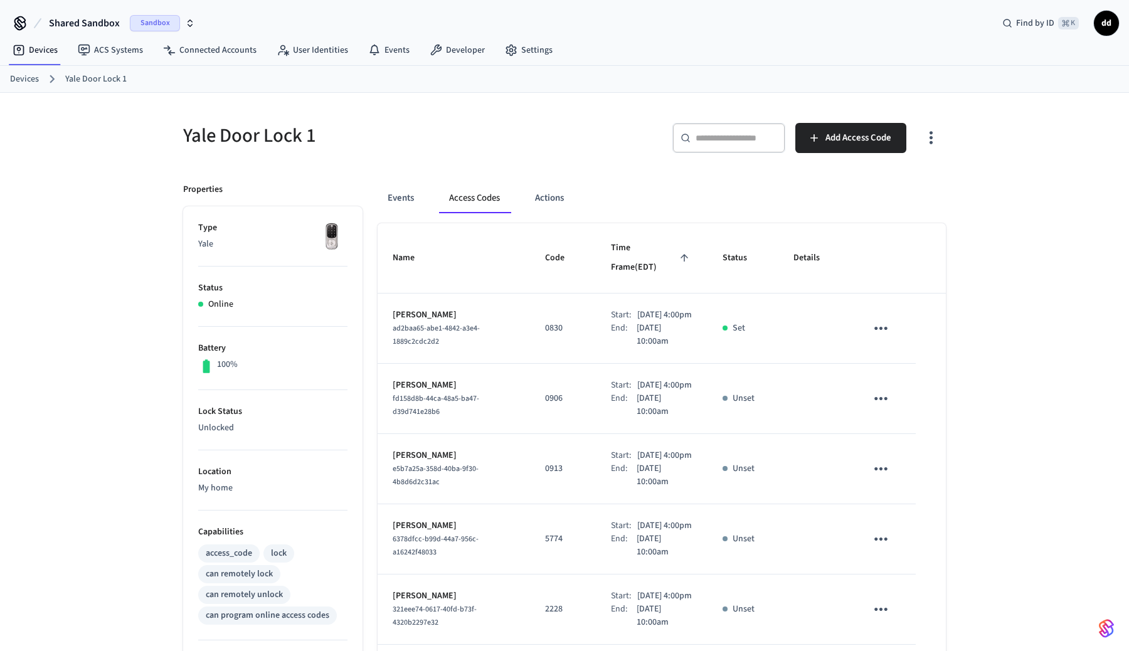
scroll to position [0, 0]
click at [397, 194] on button "Events" at bounding box center [400, 198] width 46 height 30
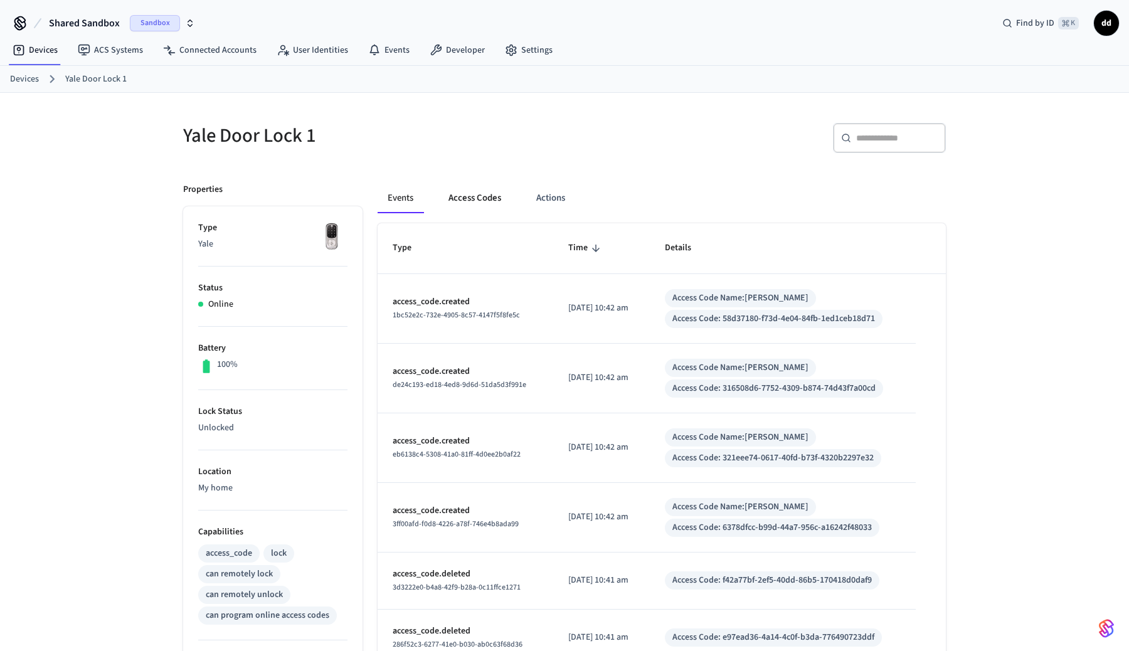
click at [457, 196] on button "Access Codes" at bounding box center [474, 198] width 73 height 30
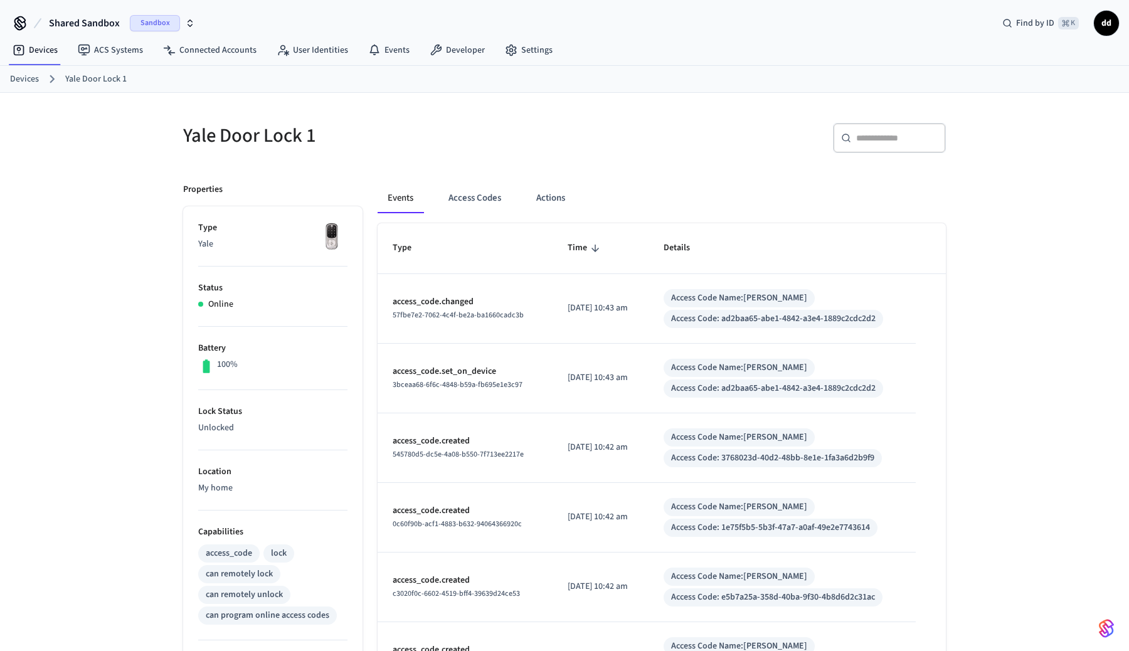
click at [404, 194] on button "Events" at bounding box center [400, 198] width 46 height 30
click at [457, 197] on button "Access Codes" at bounding box center [474, 198] width 73 height 30
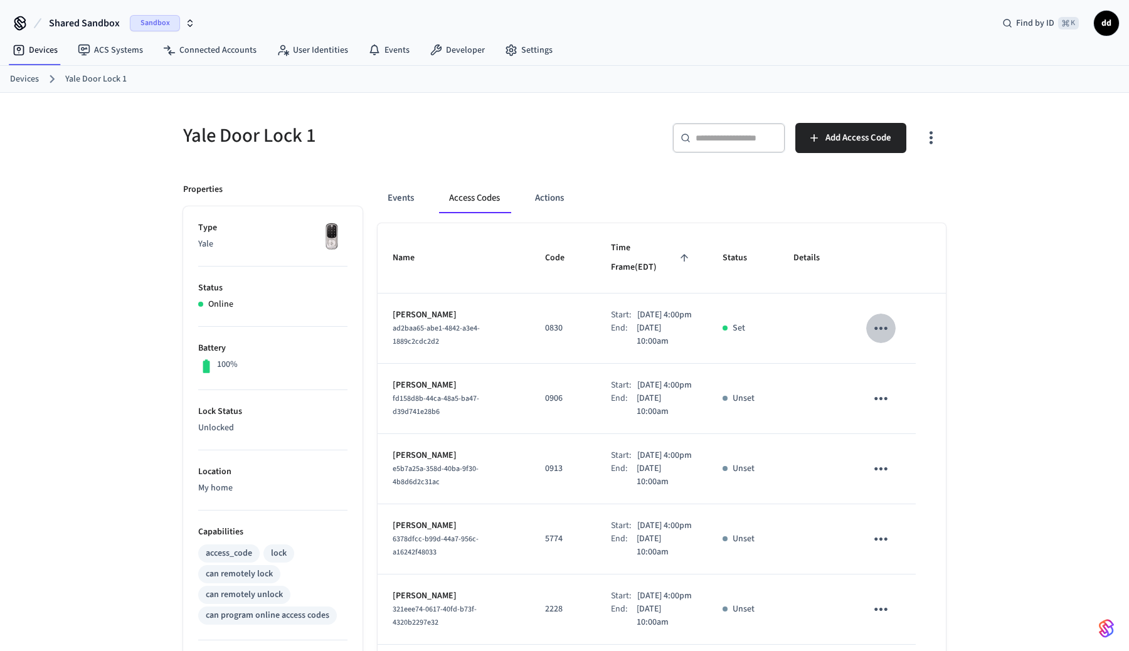
click at [884, 318] on icon "sticky table" at bounding box center [880, 327] width 19 height 19
click at [926, 349] on li "Edit" at bounding box center [911, 352] width 60 height 34
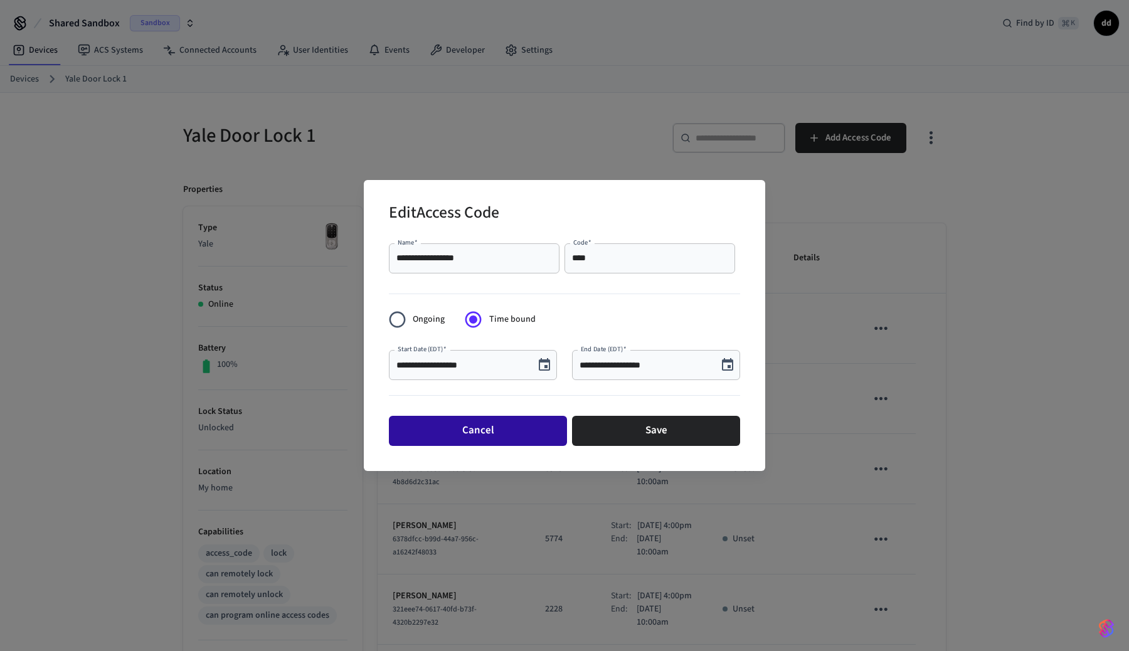
click at [483, 435] on button "Cancel" at bounding box center [478, 431] width 178 height 30
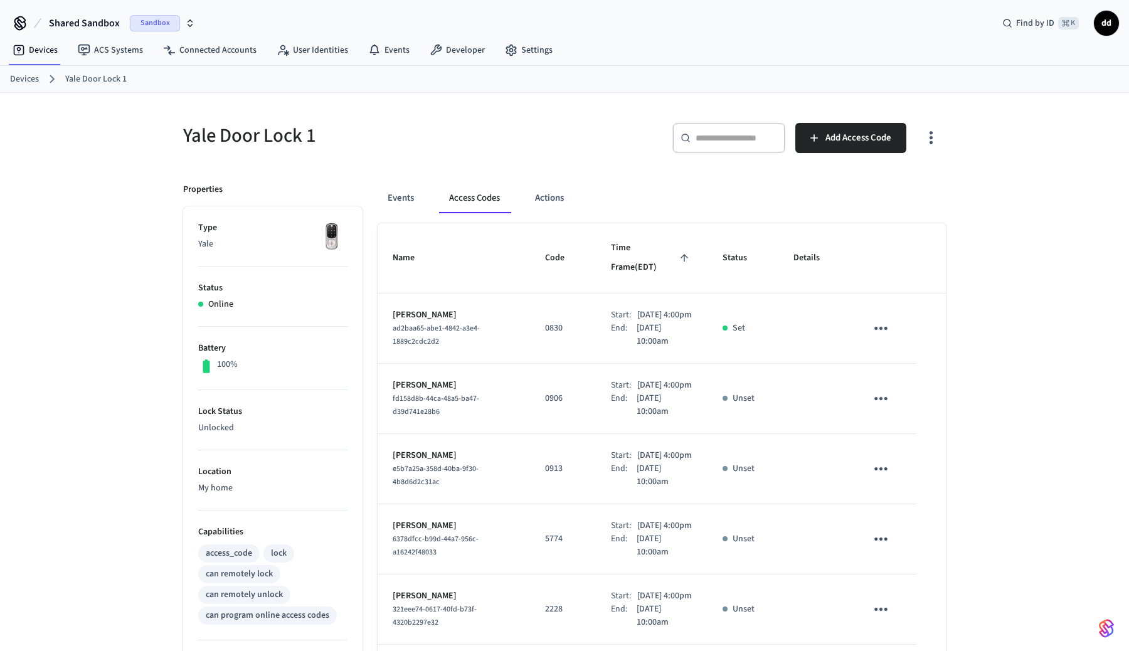
click at [19, 78] on link "Devices" at bounding box center [24, 79] width 29 height 13
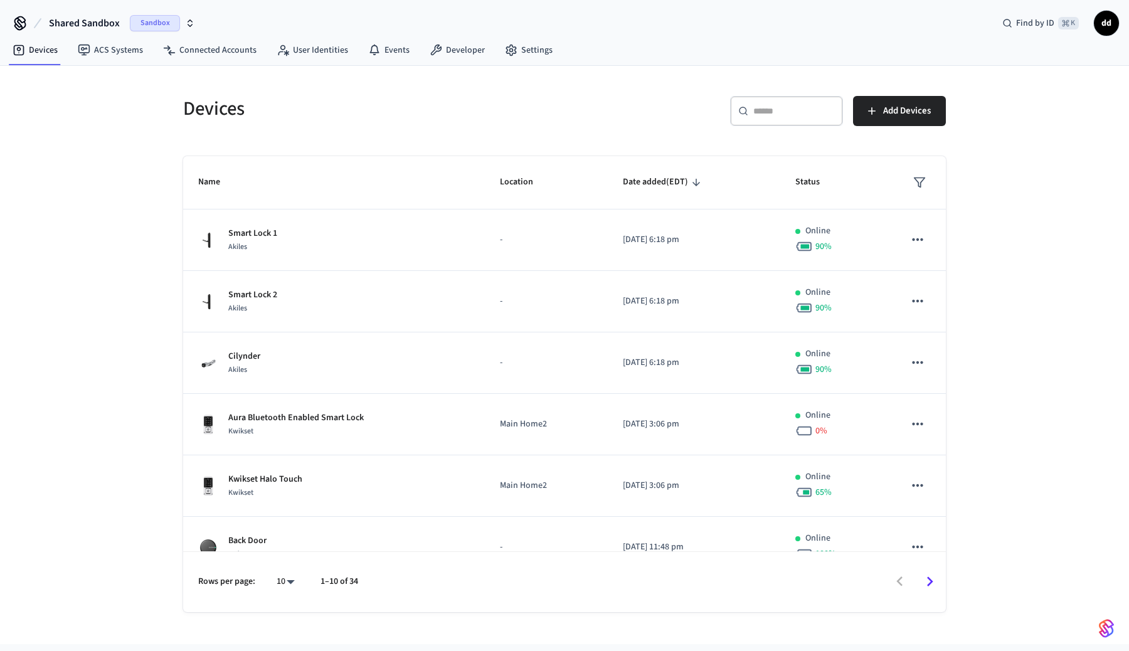
click at [767, 132] on div "​ ​" at bounding box center [786, 116] width 113 height 40
click at [782, 117] on div "​ ​" at bounding box center [786, 111] width 113 height 30
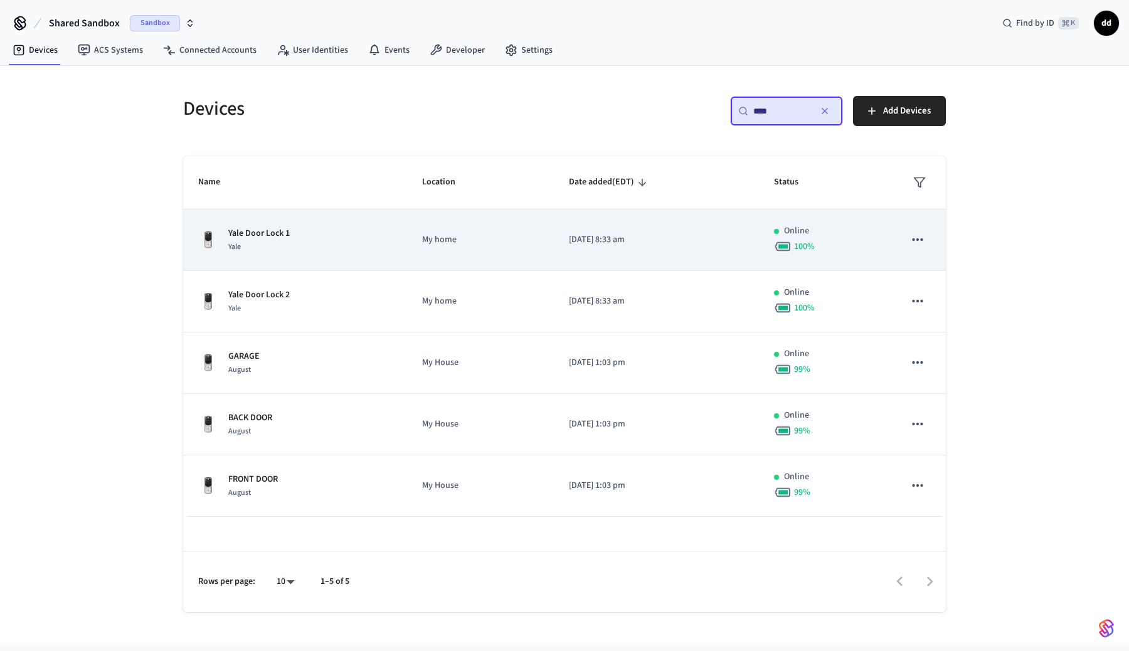
type input "****"
click at [914, 245] on icon "sticky table" at bounding box center [917, 239] width 16 height 16
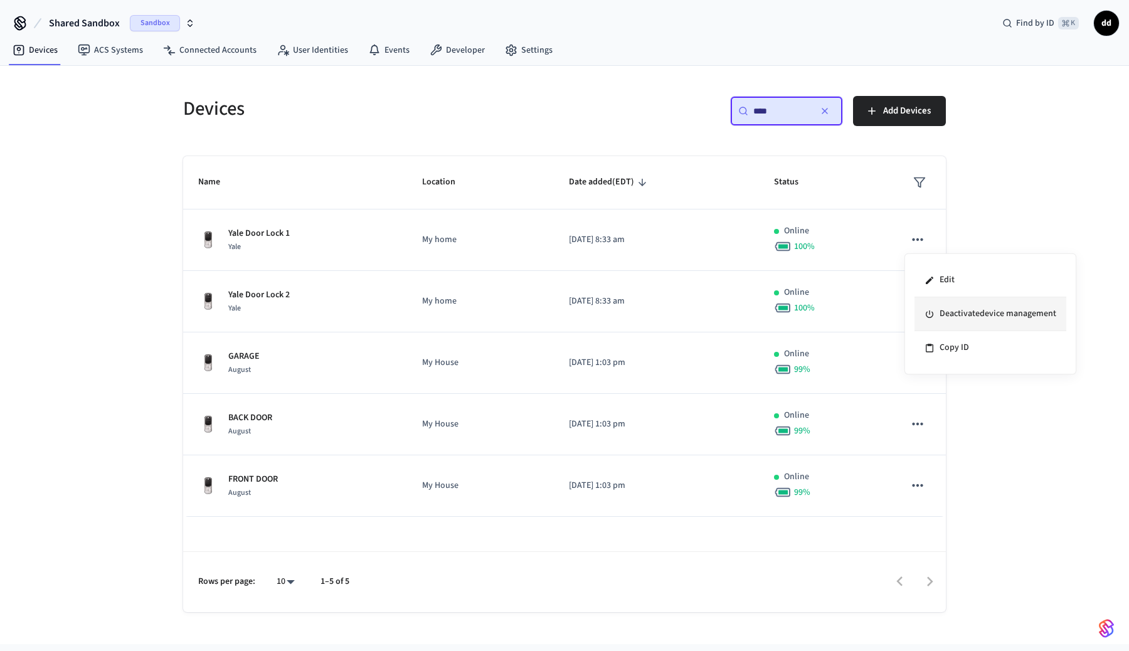
click at [952, 310] on li "Deactivate device management" at bounding box center [990, 314] width 152 height 34
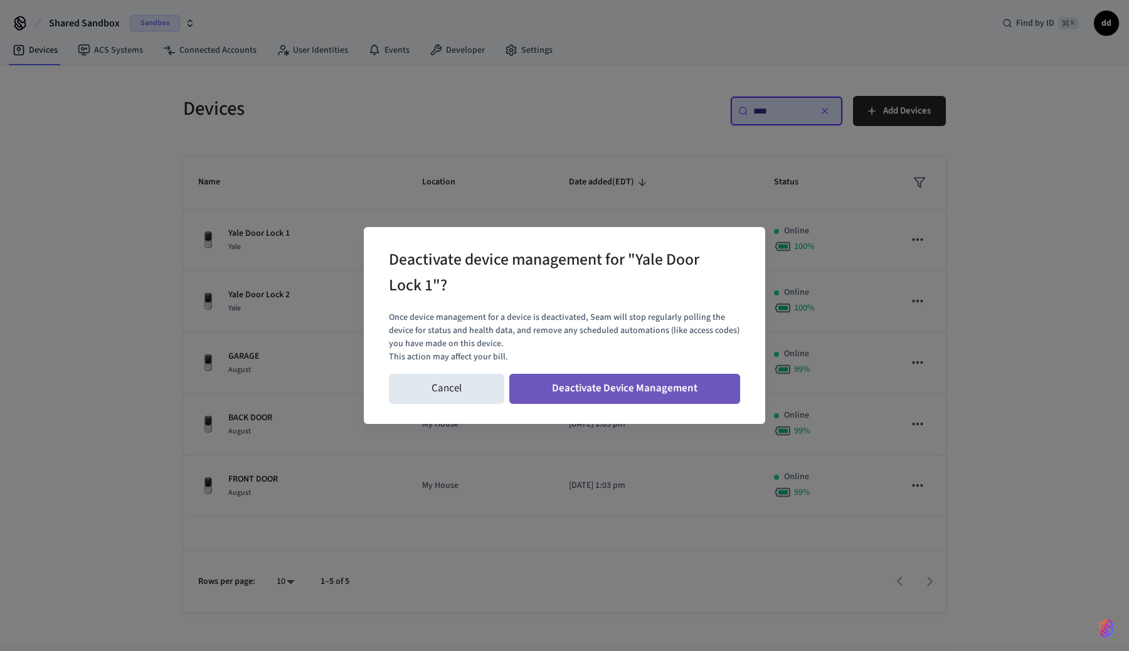
click at [663, 389] on button "Deactivate Device Management" at bounding box center [624, 389] width 231 height 30
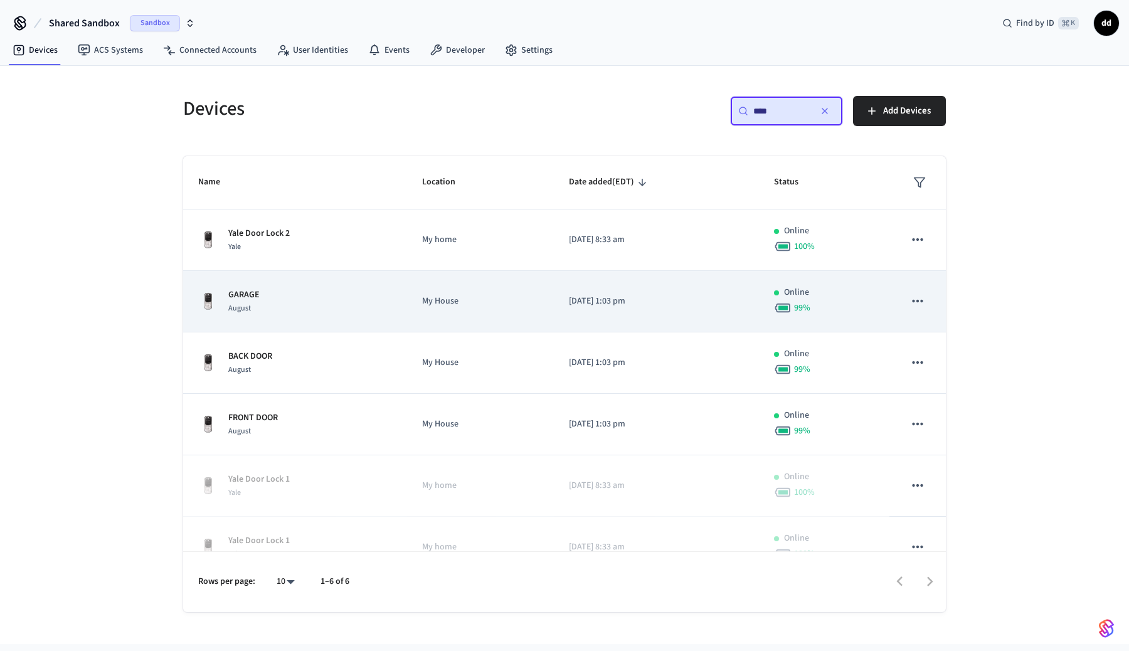
click at [919, 303] on icon "sticky table" at bounding box center [917, 301] width 16 height 16
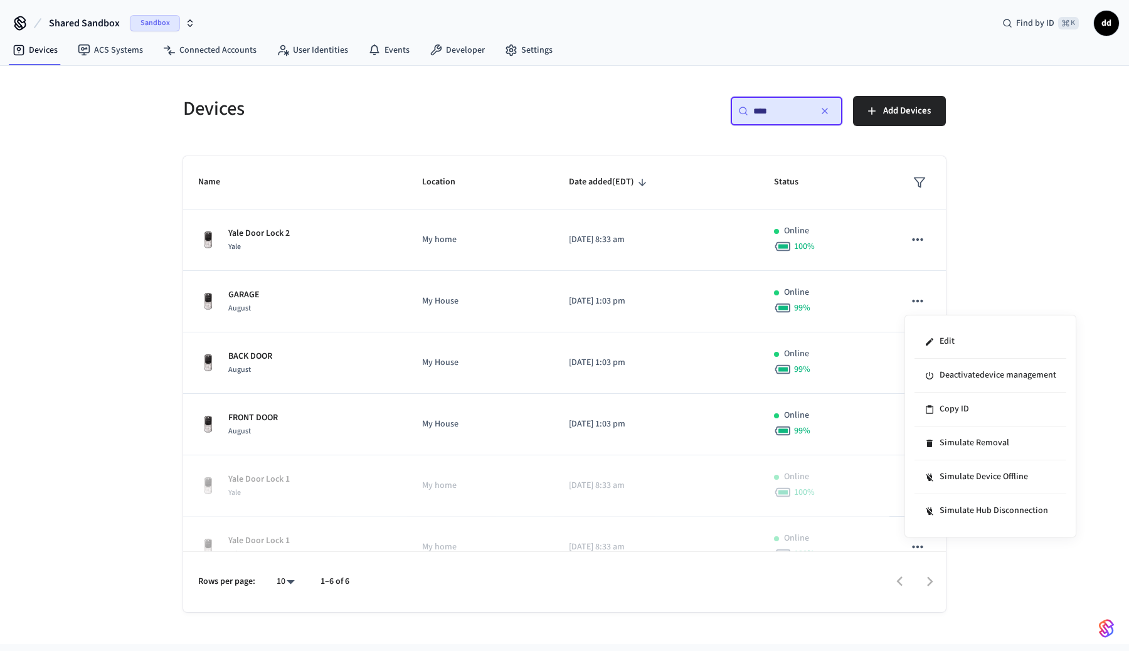
click at [924, 247] on div at bounding box center [564, 325] width 1129 height 651
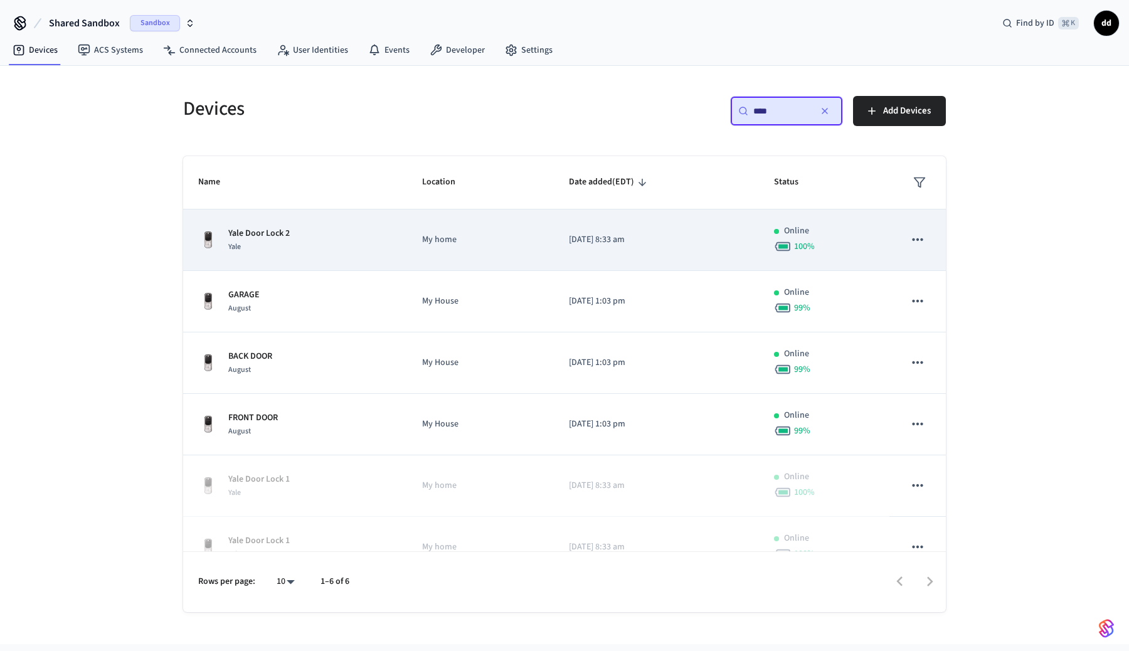
click at [917, 243] on icon "sticky table" at bounding box center [917, 239] width 16 height 16
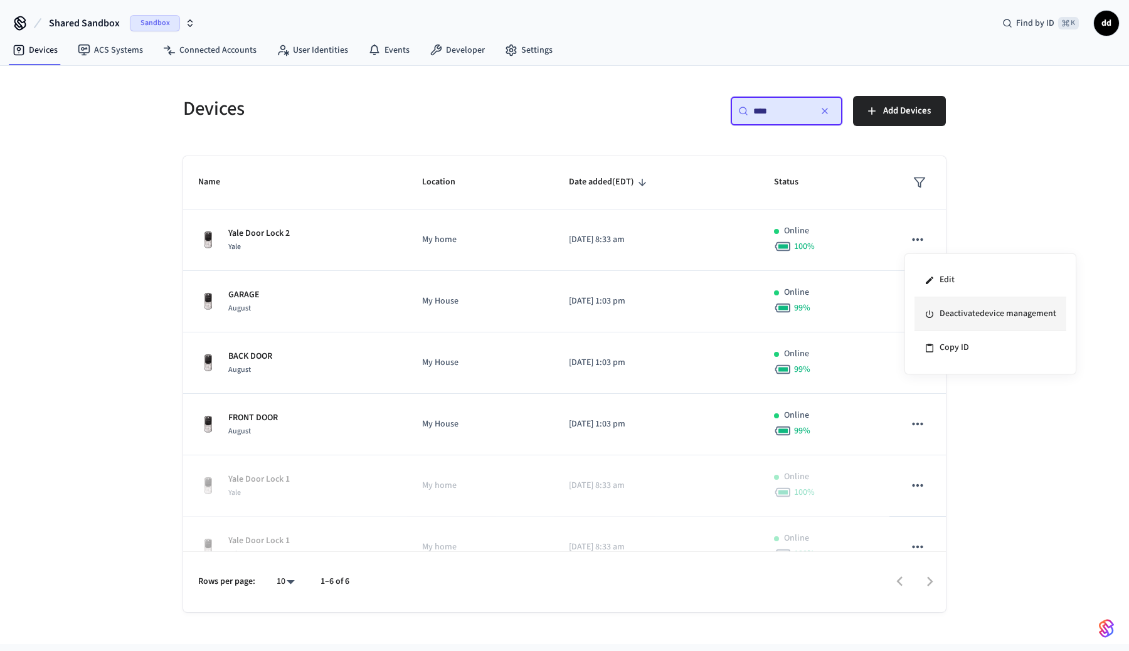
click at [964, 315] on li "Deactivate device management" at bounding box center [990, 314] width 152 height 34
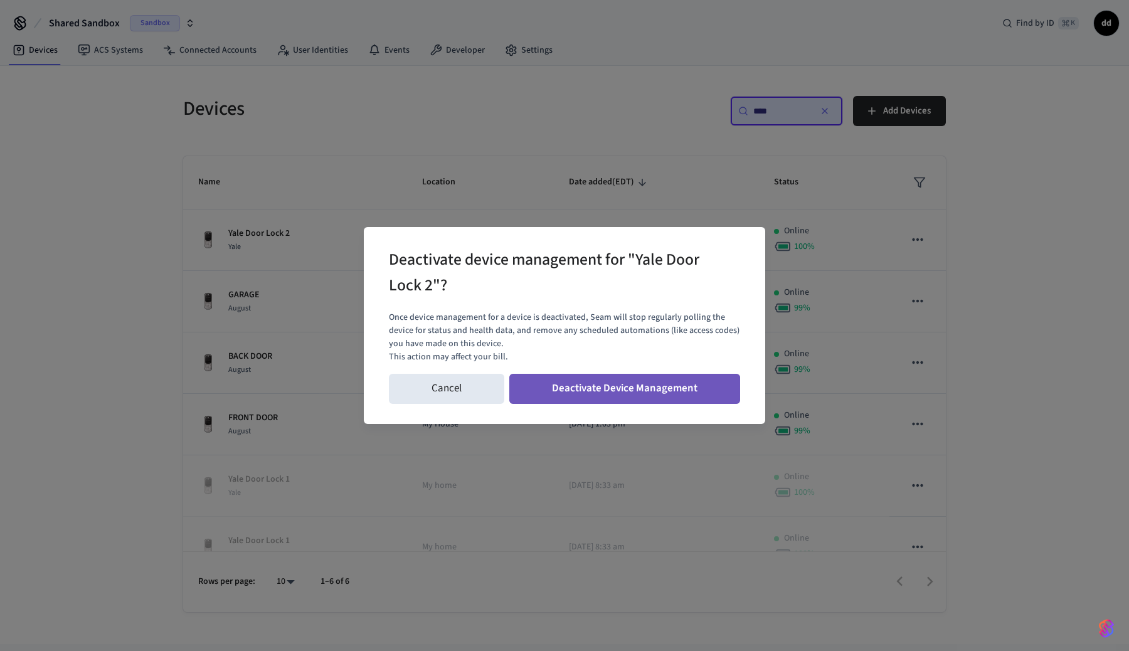
click at [614, 399] on button "Deactivate Device Management" at bounding box center [624, 389] width 231 height 30
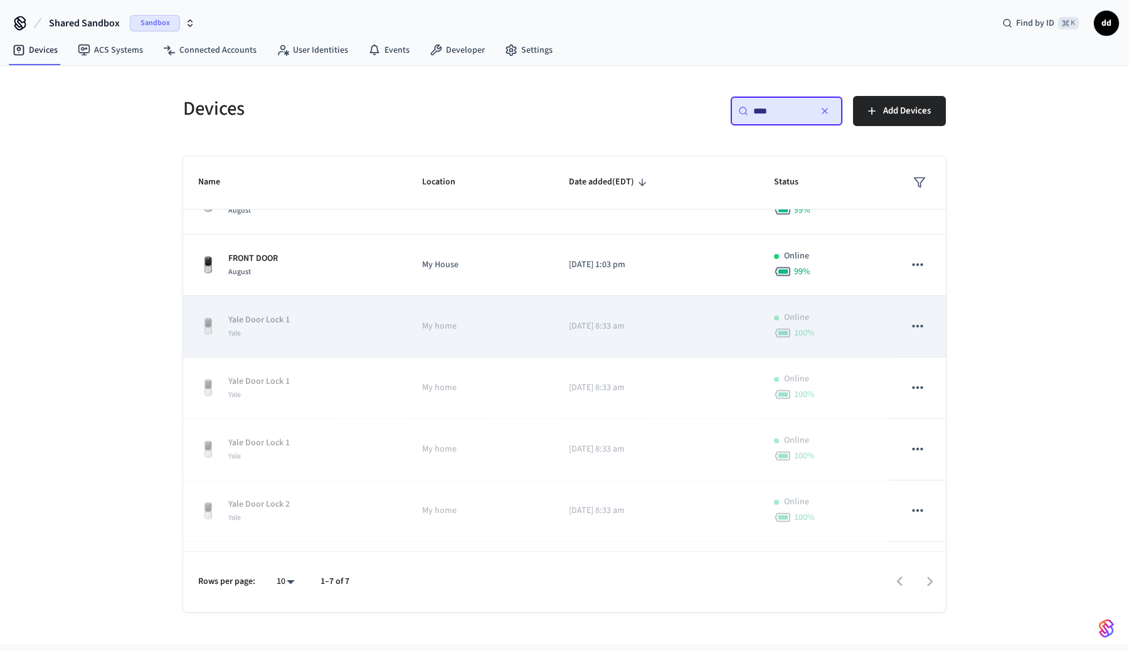
scroll to position [98, 0]
click at [917, 322] on icon "sticky table" at bounding box center [917, 325] width 16 height 16
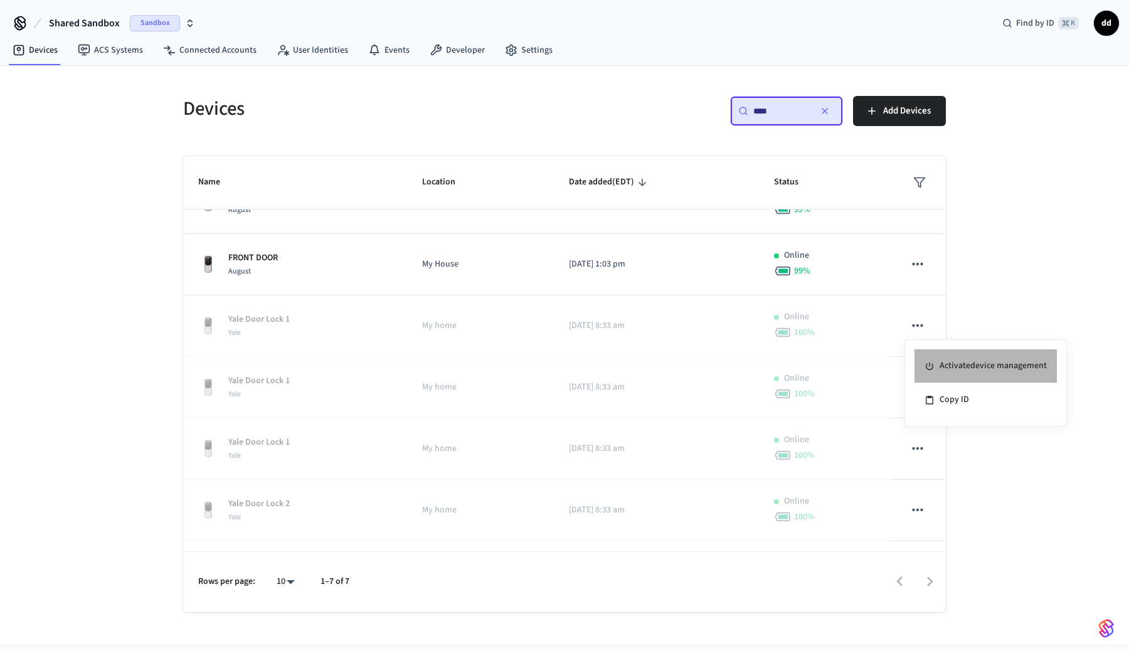
click at [957, 367] on li "Activate device management" at bounding box center [985, 366] width 142 height 34
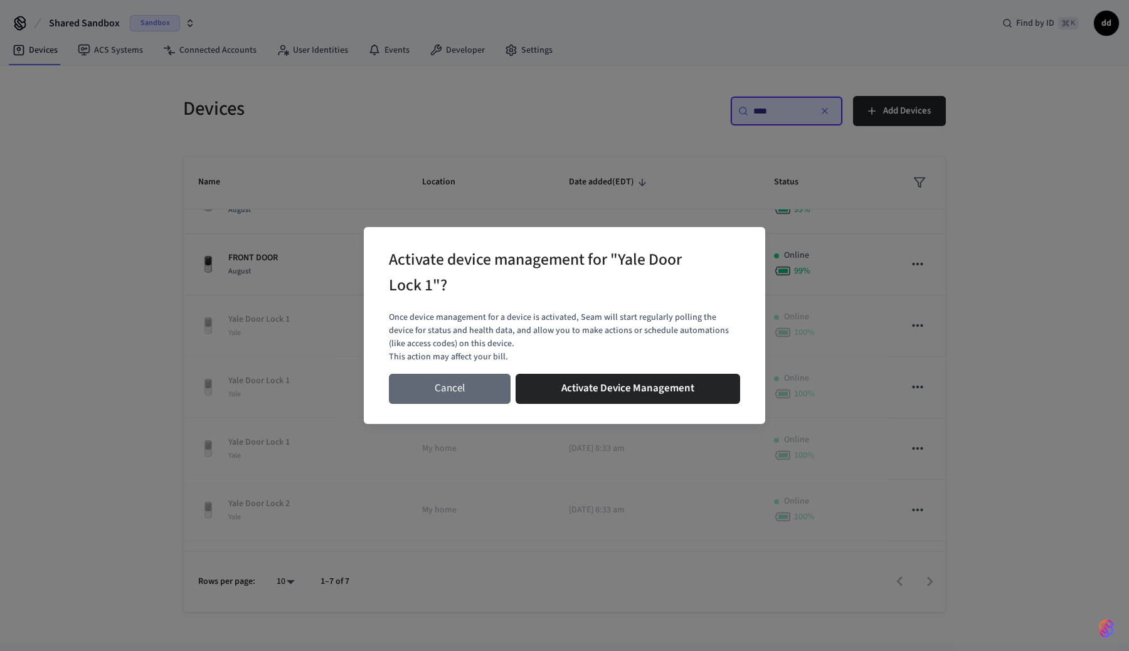
click at [455, 382] on button "Cancel" at bounding box center [450, 389] width 122 height 30
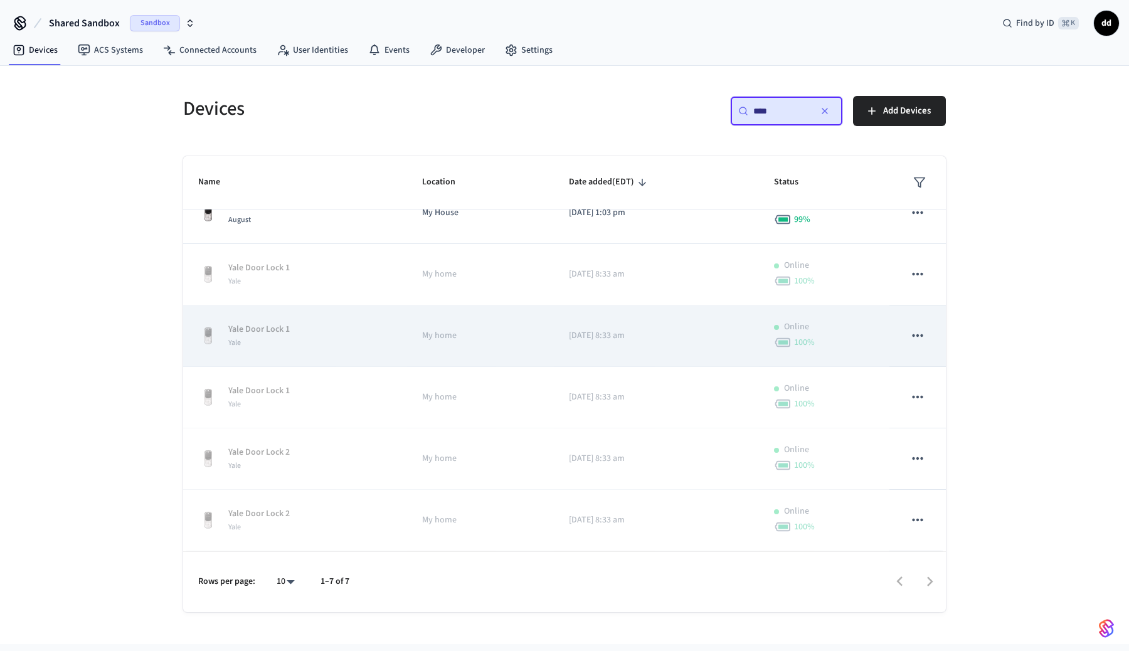
scroll to position [0, 0]
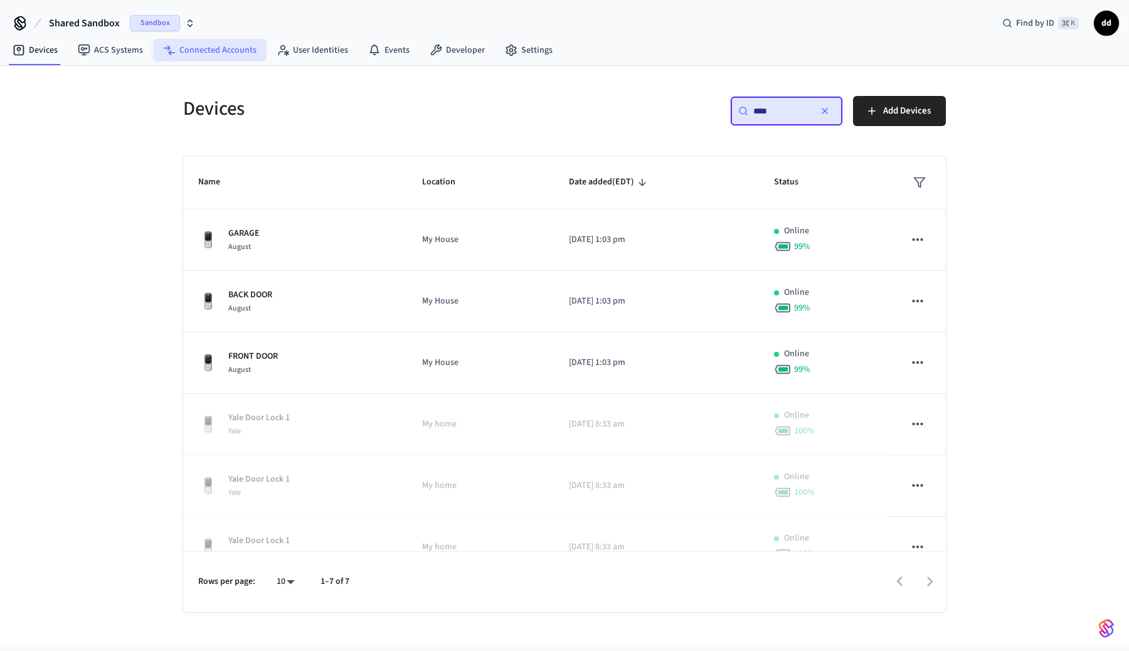
click at [204, 43] on link "Connected Accounts" at bounding box center [209, 50] width 113 height 23
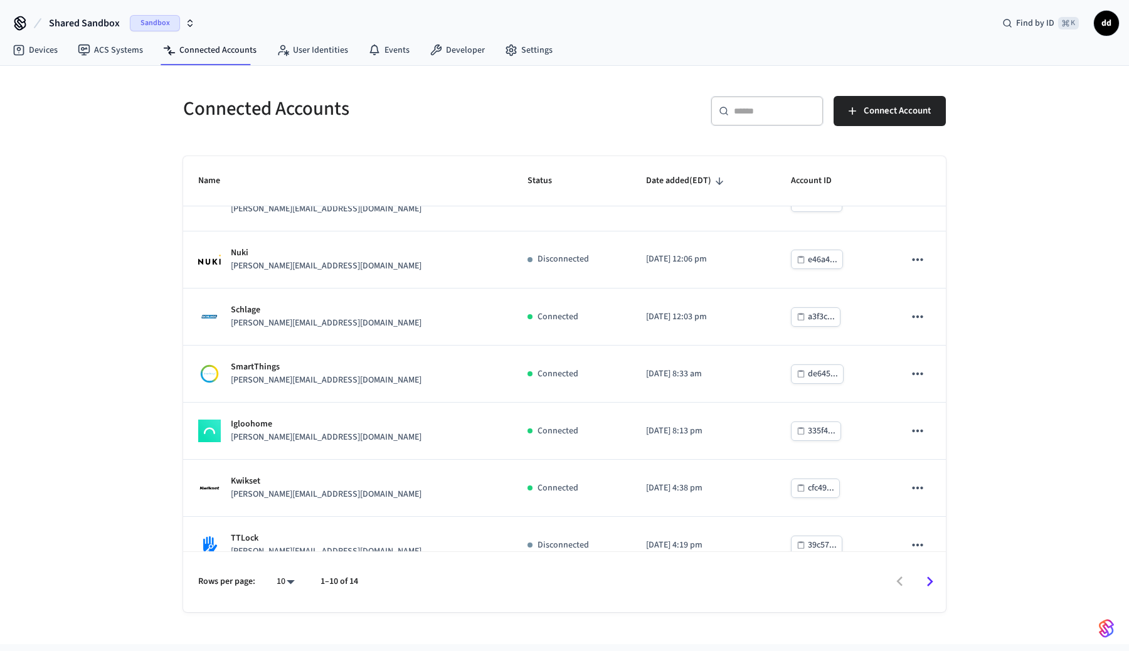
scroll to position [228, 0]
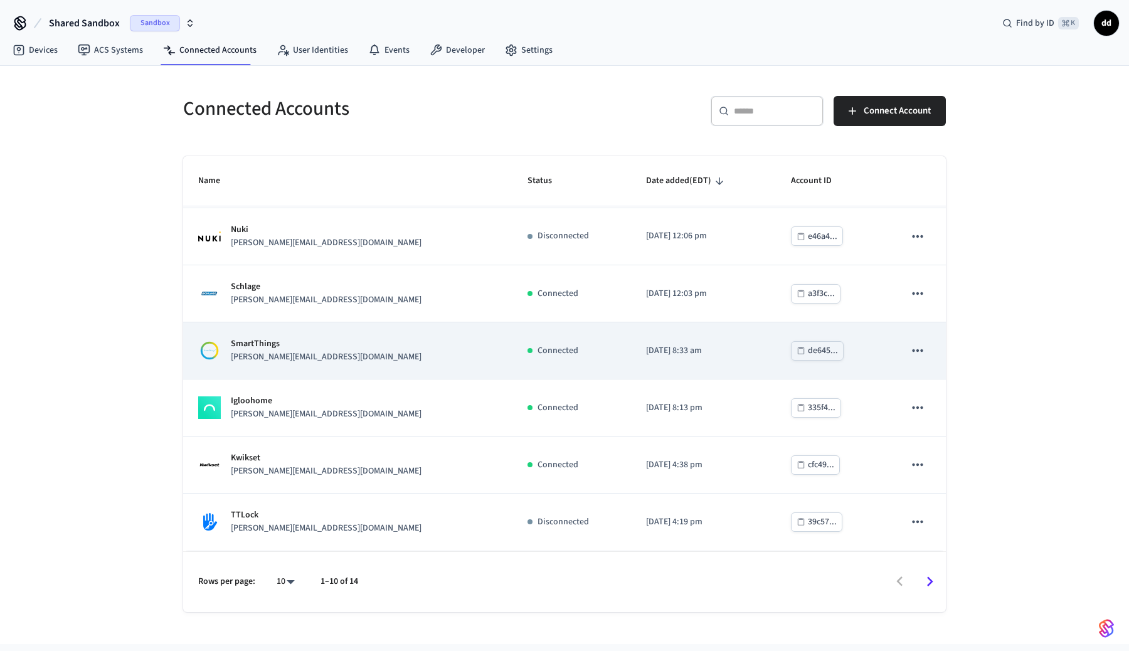
click at [309, 353] on div "SmartThings jane@example.com" at bounding box center [347, 350] width 299 height 26
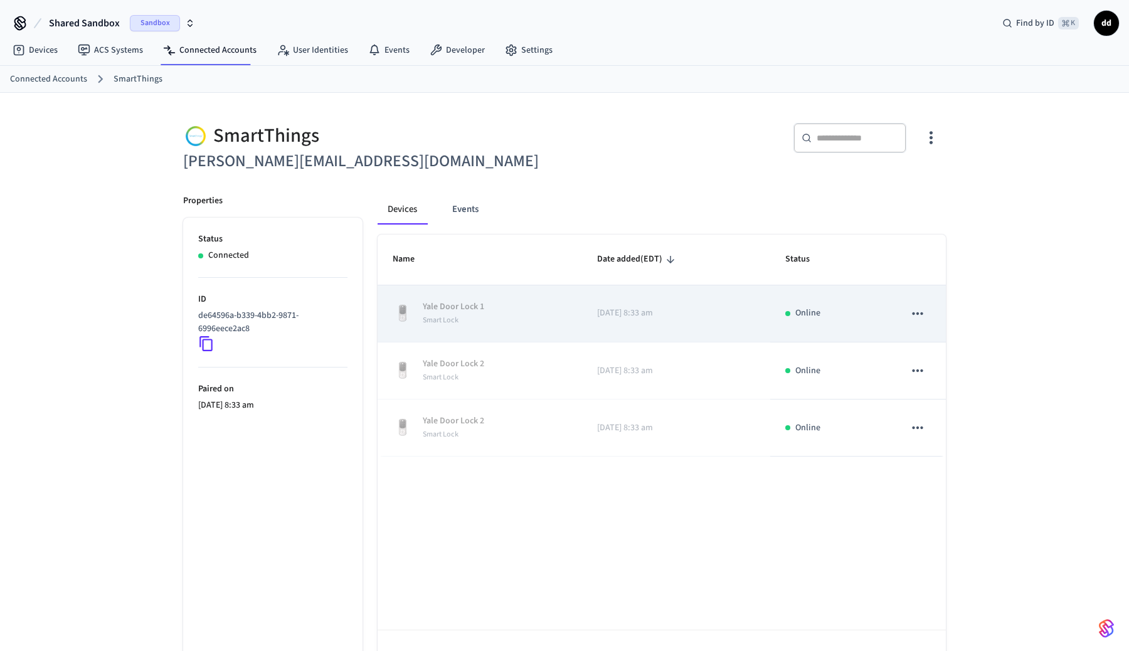
click at [910, 317] on icon "sticky table" at bounding box center [917, 313] width 16 height 16
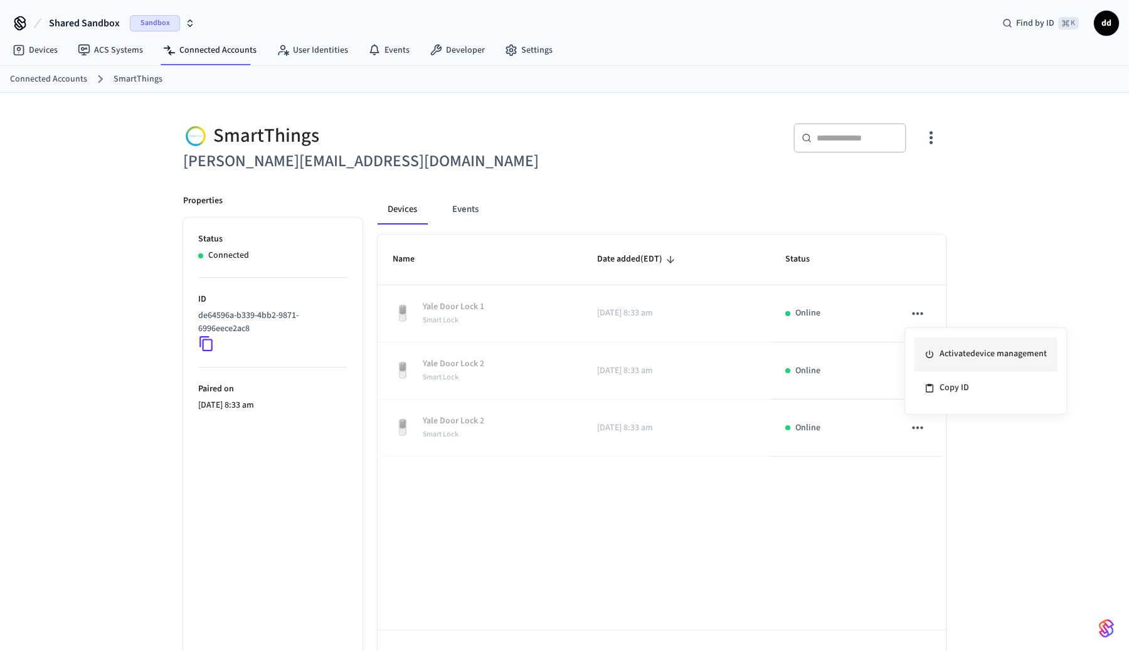
click at [971, 349] on li "Activate device management" at bounding box center [985, 354] width 142 height 34
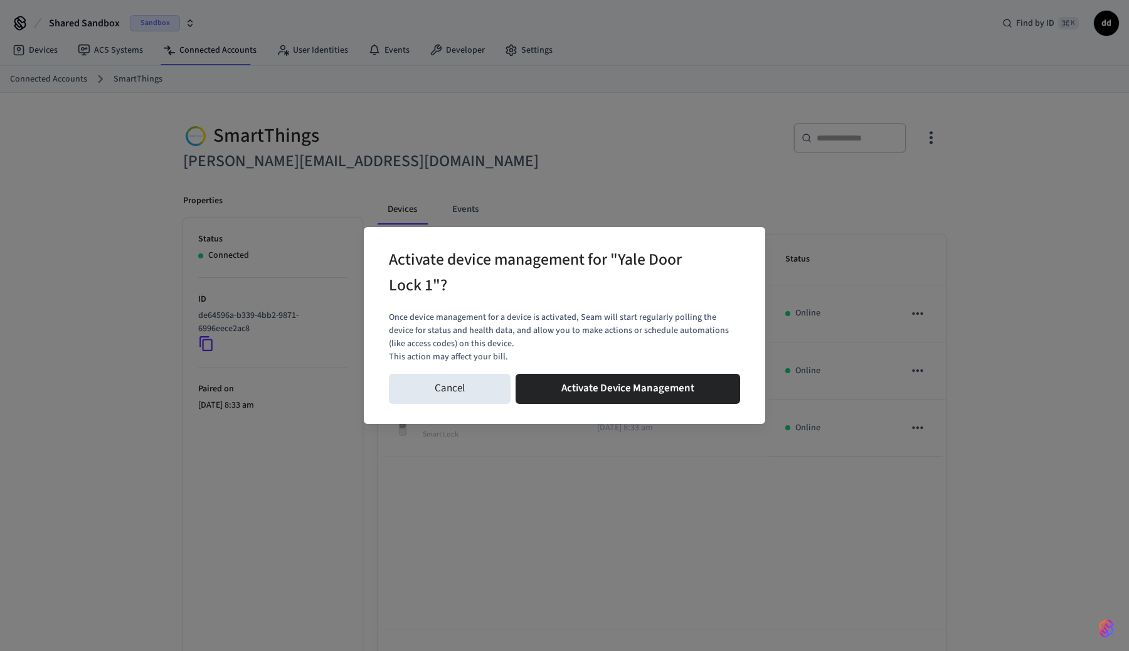
click at [615, 372] on div "Cancel Activate Device Management" at bounding box center [564, 389] width 351 height 40
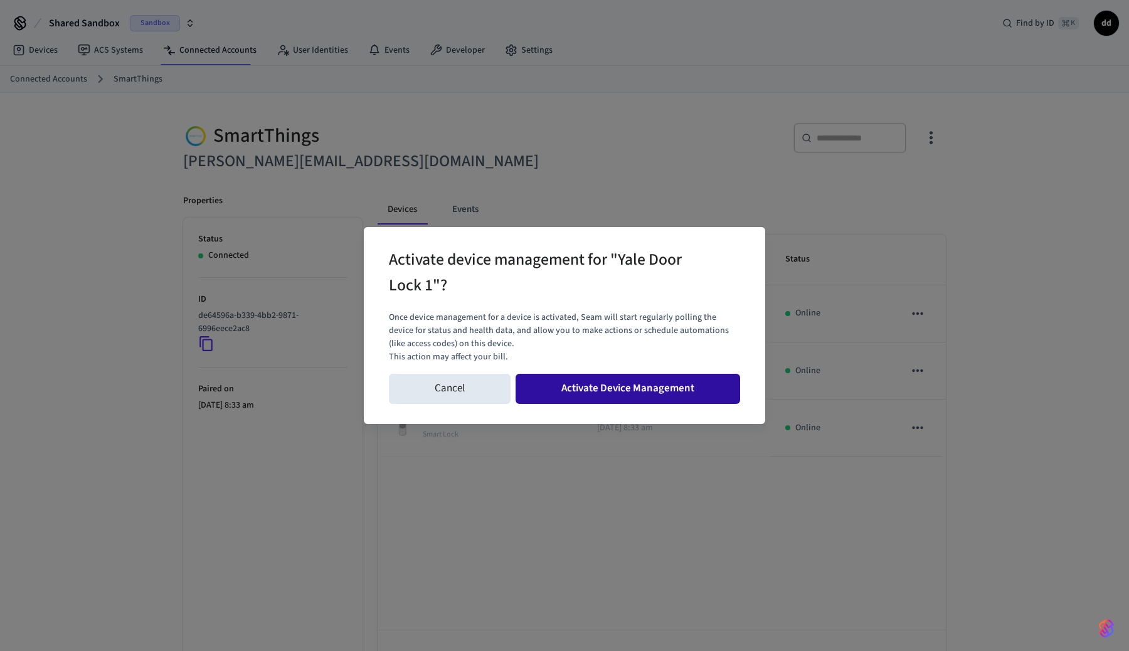
click at [616, 382] on button "Activate Device Management" at bounding box center [627, 389] width 224 height 30
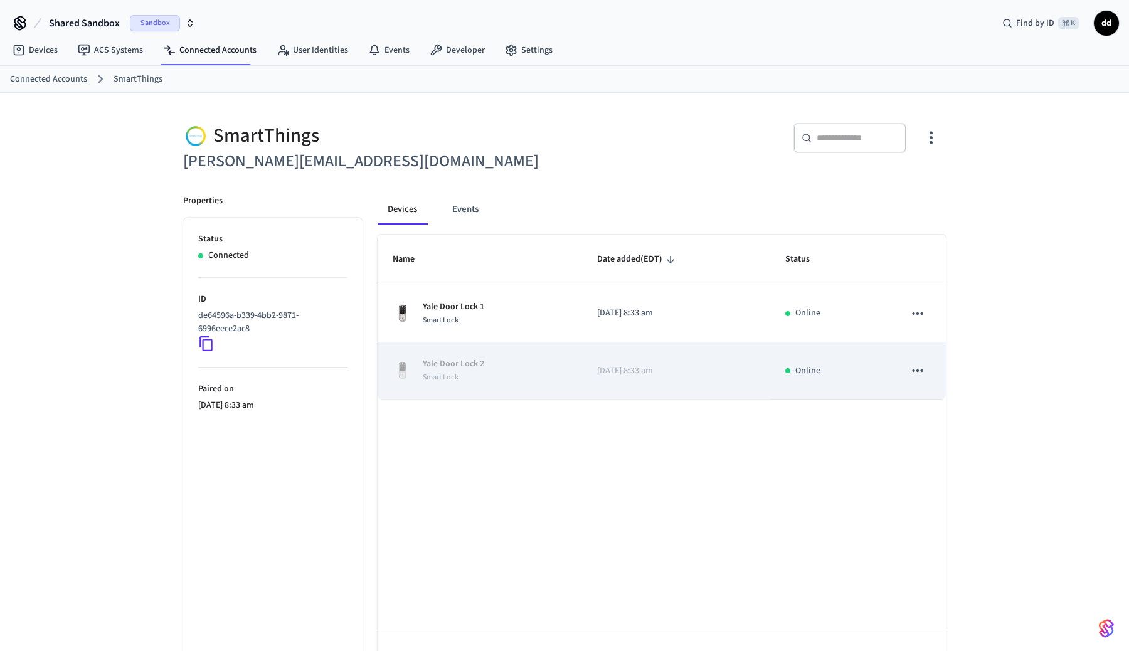
click at [913, 367] on icon "sticky table" at bounding box center [917, 370] width 16 height 16
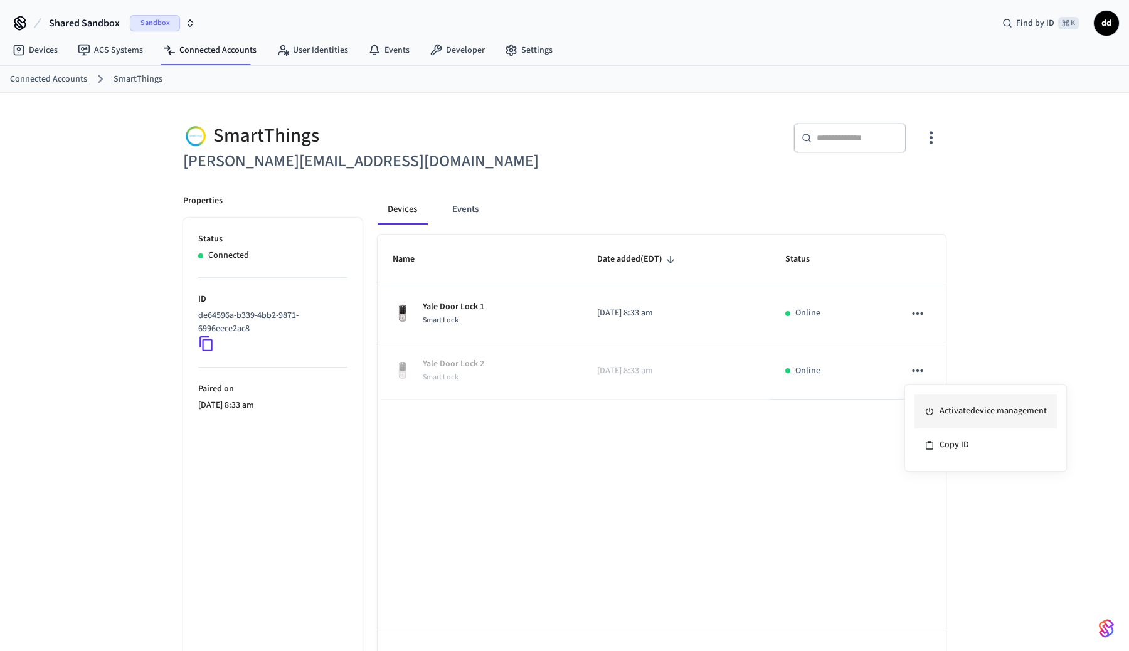
click at [941, 410] on li "Activate device management" at bounding box center [985, 411] width 142 height 34
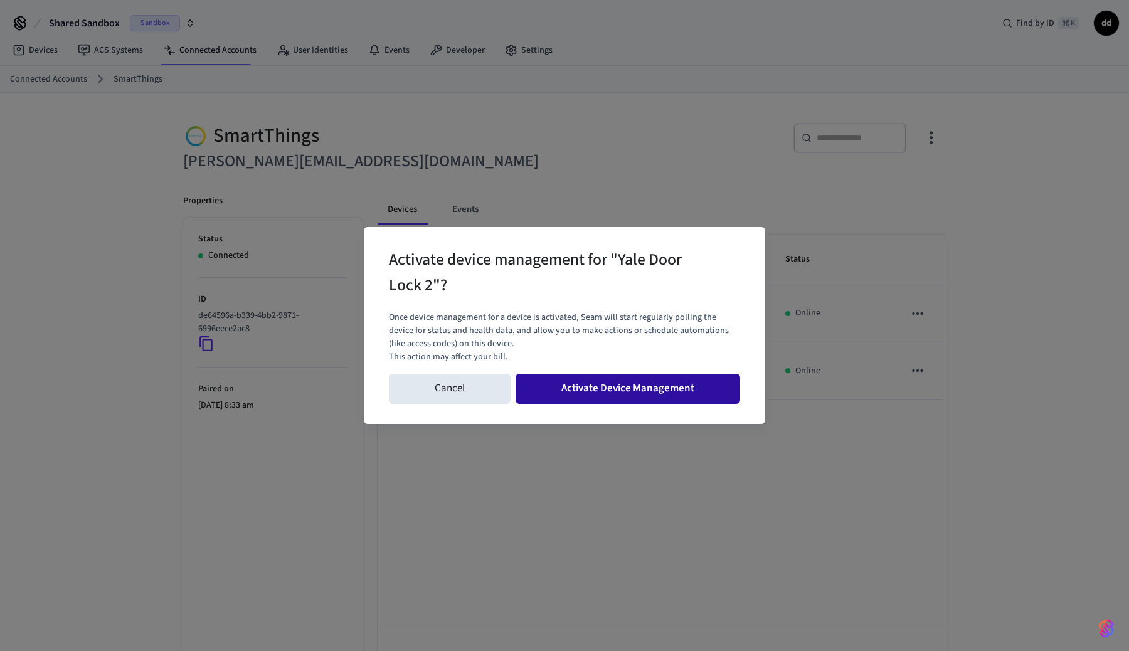
click at [670, 391] on button "Activate Device Management" at bounding box center [627, 389] width 224 height 30
